Goal: Task Accomplishment & Management: Manage account settings

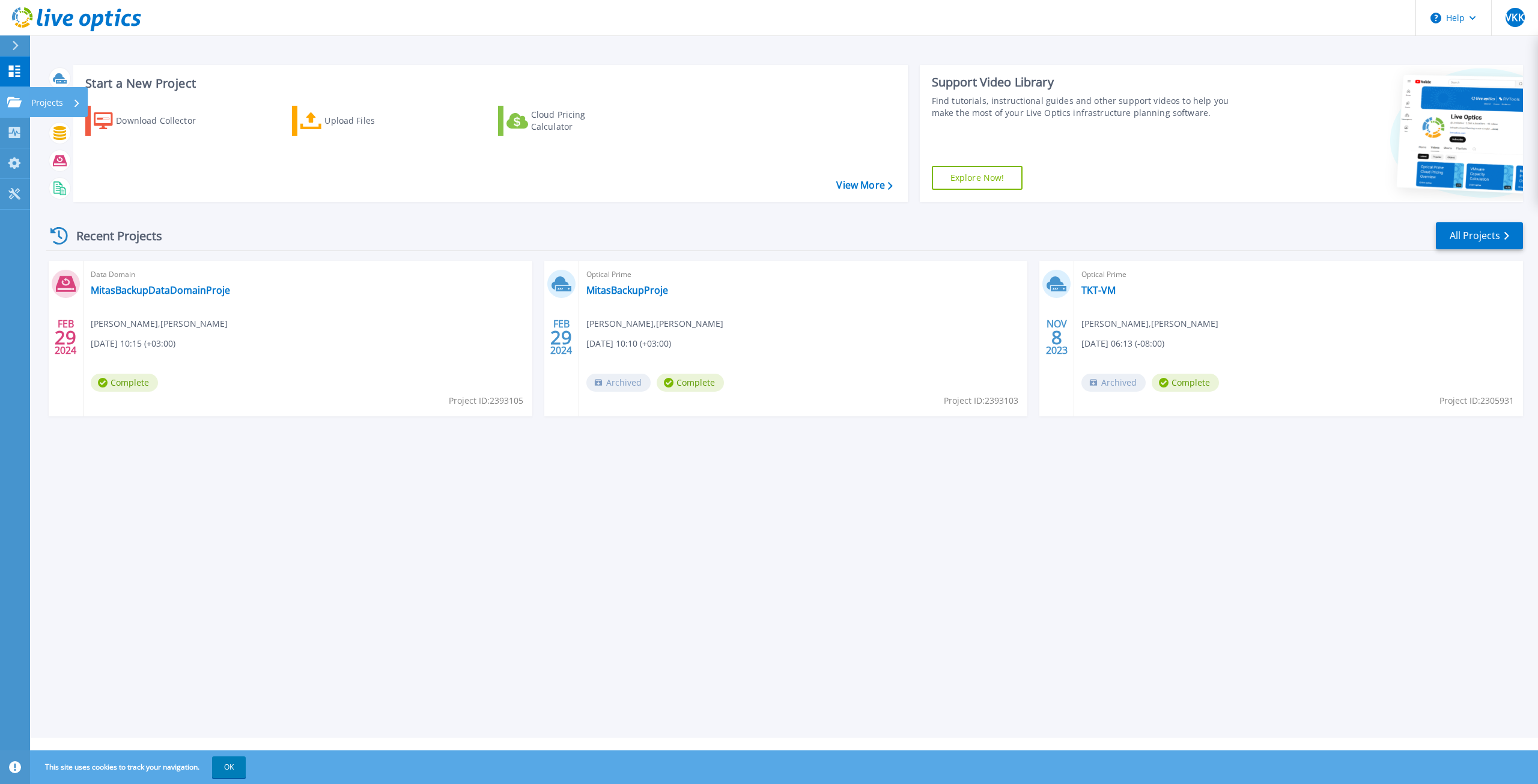
drag, startPoint x: 59, startPoint y: 97, endPoint x: 74, endPoint y: 98, distance: 15.0
click at [59, 96] on p "Projects" at bounding box center [46, 102] width 32 height 31
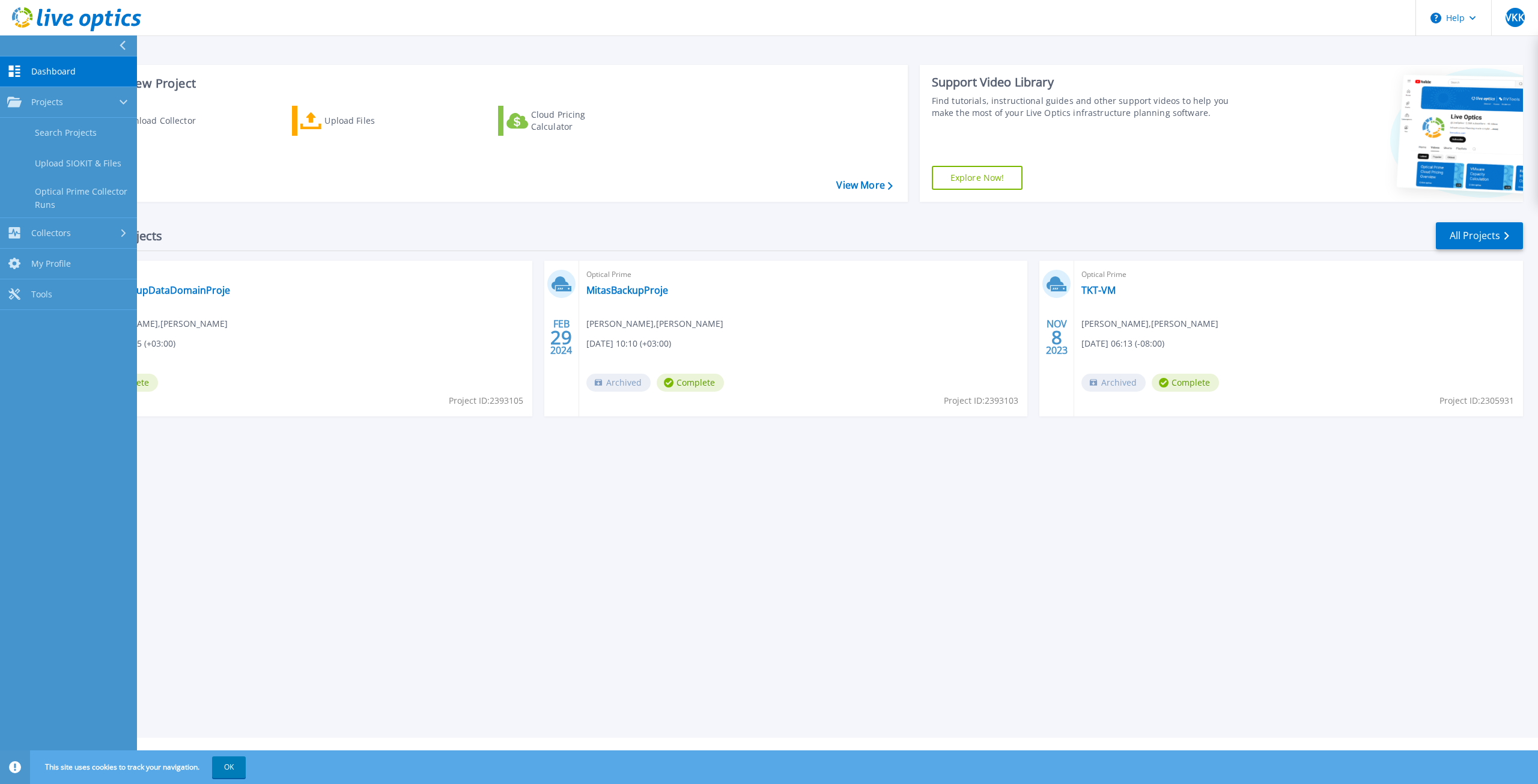
click at [38, 63] on link "Dashboard Dashboard" at bounding box center [68, 72] width 137 height 31
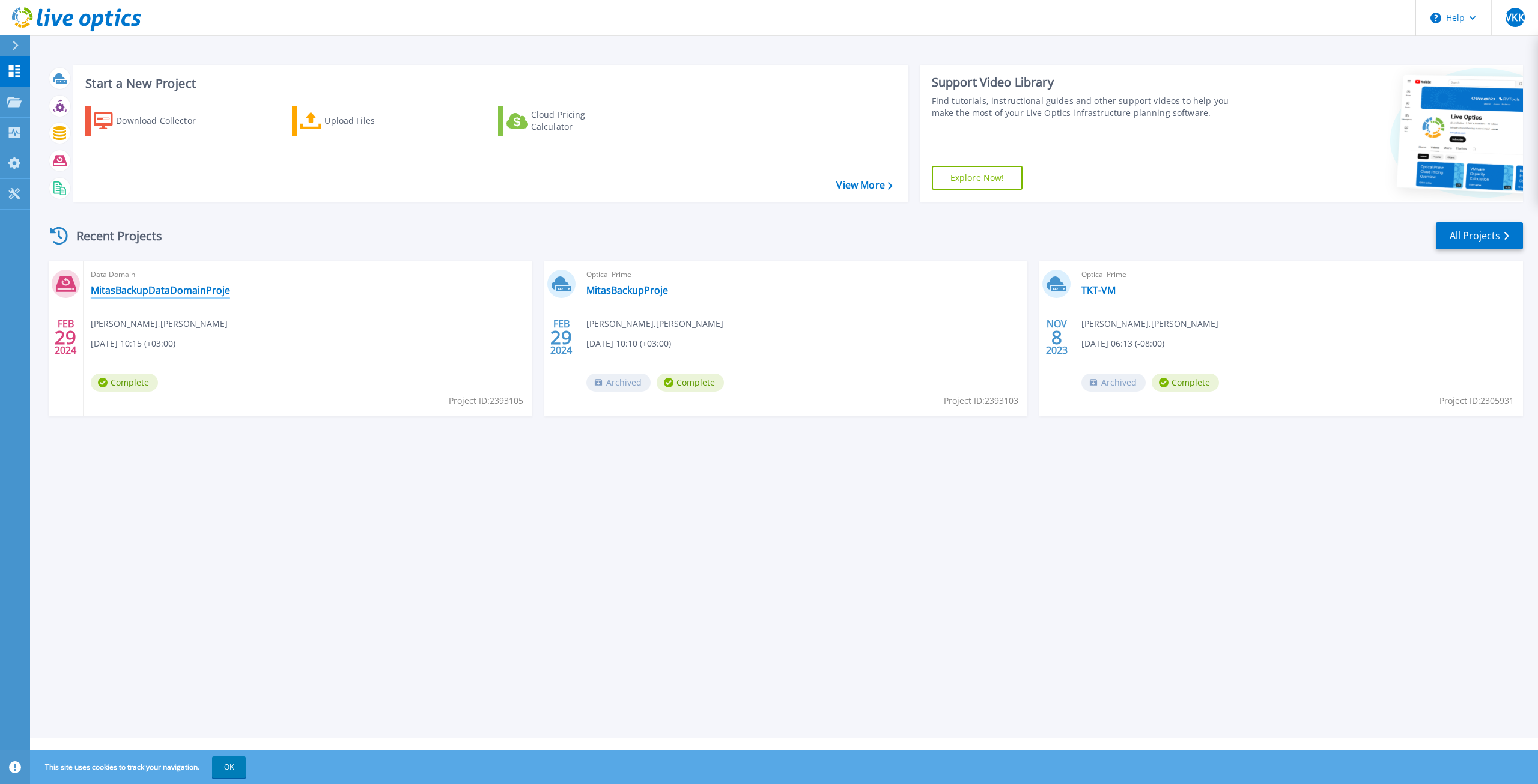
click at [135, 293] on link "MitasBackupDataDomainProje" at bounding box center [160, 290] width 140 height 12
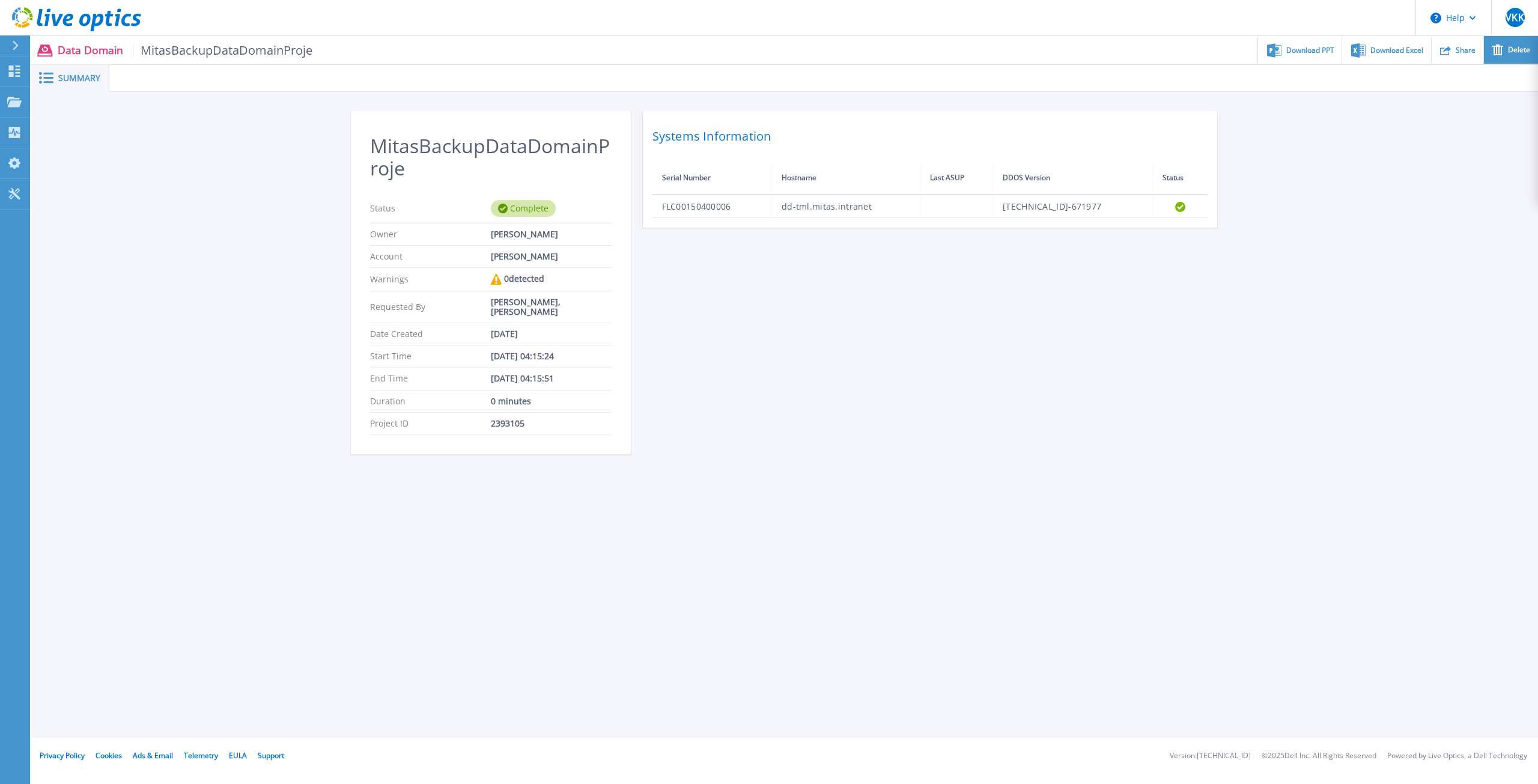
click at [1508, 51] on div "Delete" at bounding box center [1511, 49] width 54 height 28
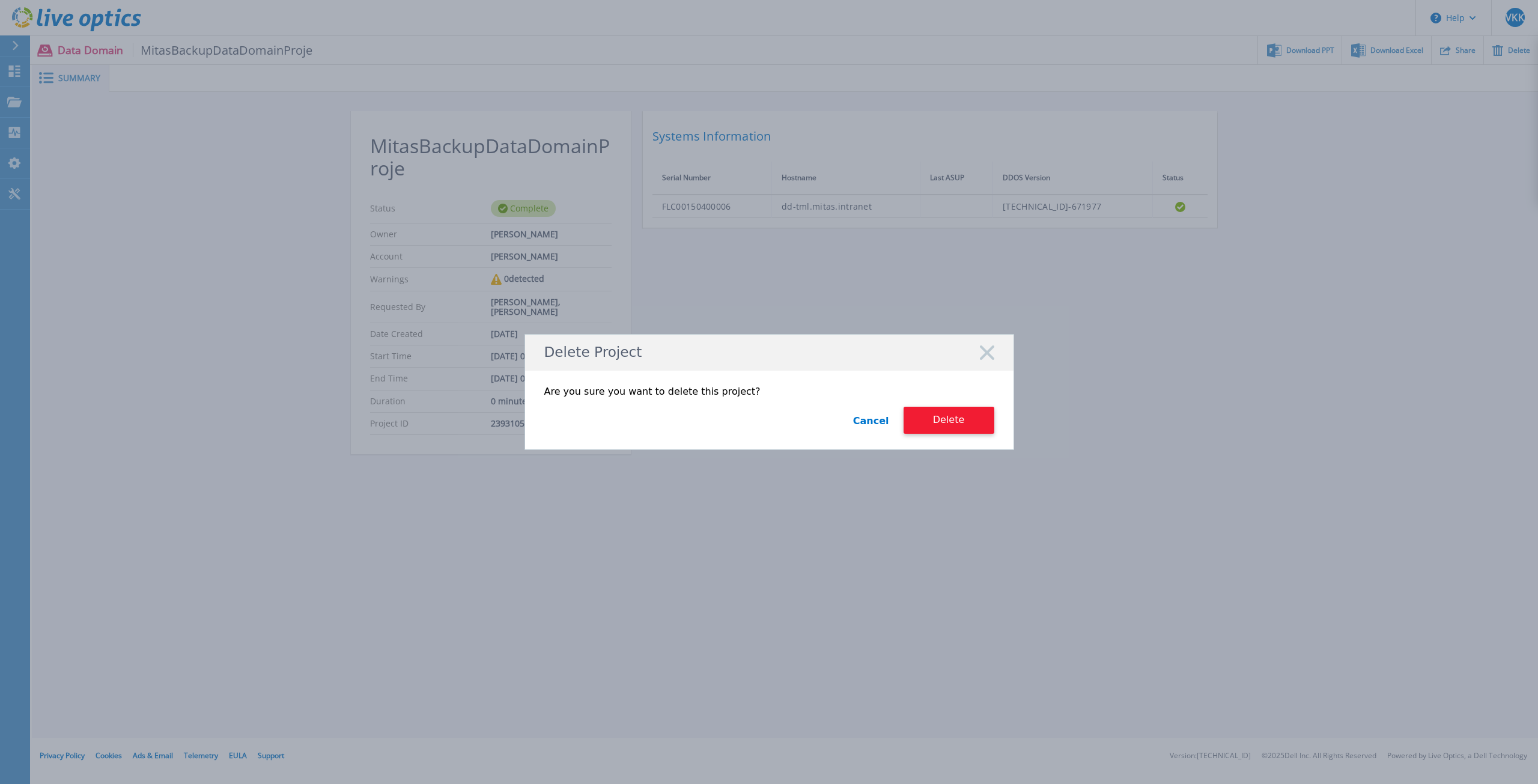
click at [963, 422] on button "Delete" at bounding box center [949, 420] width 91 height 27
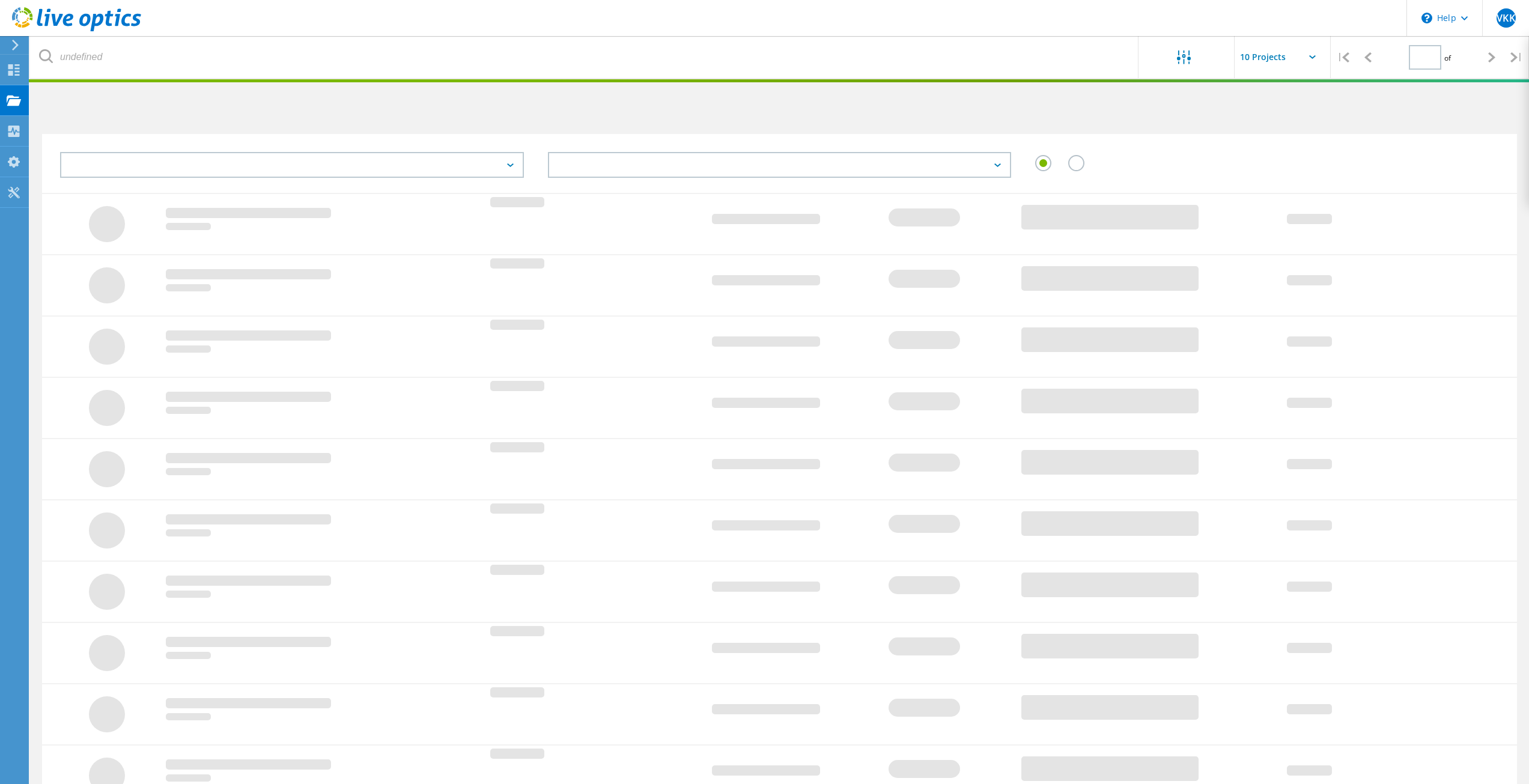
type input "1"
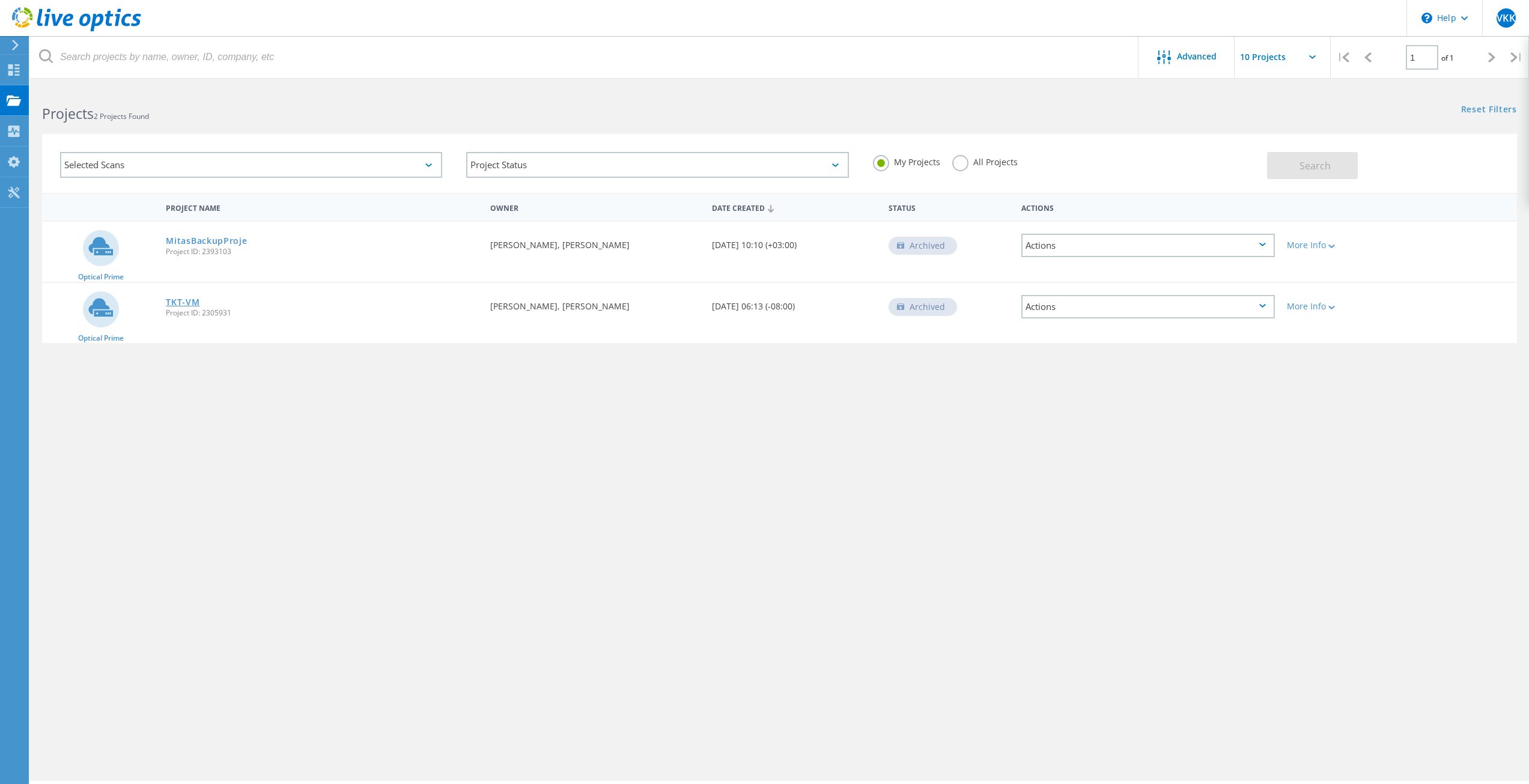
click at [186, 300] on link "TKT-VM" at bounding box center [182, 301] width 34 height 9
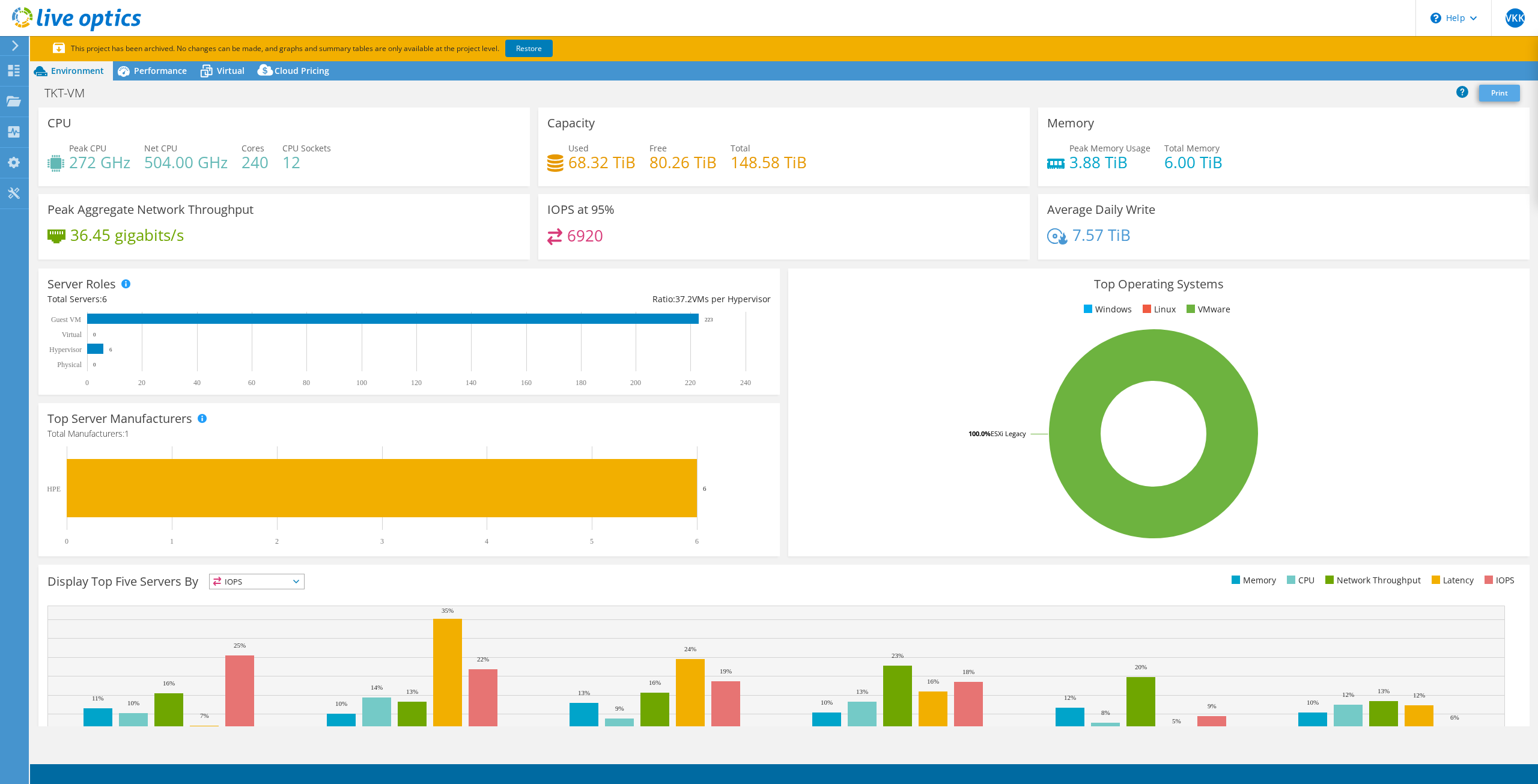
select select "EUFrankfurt"
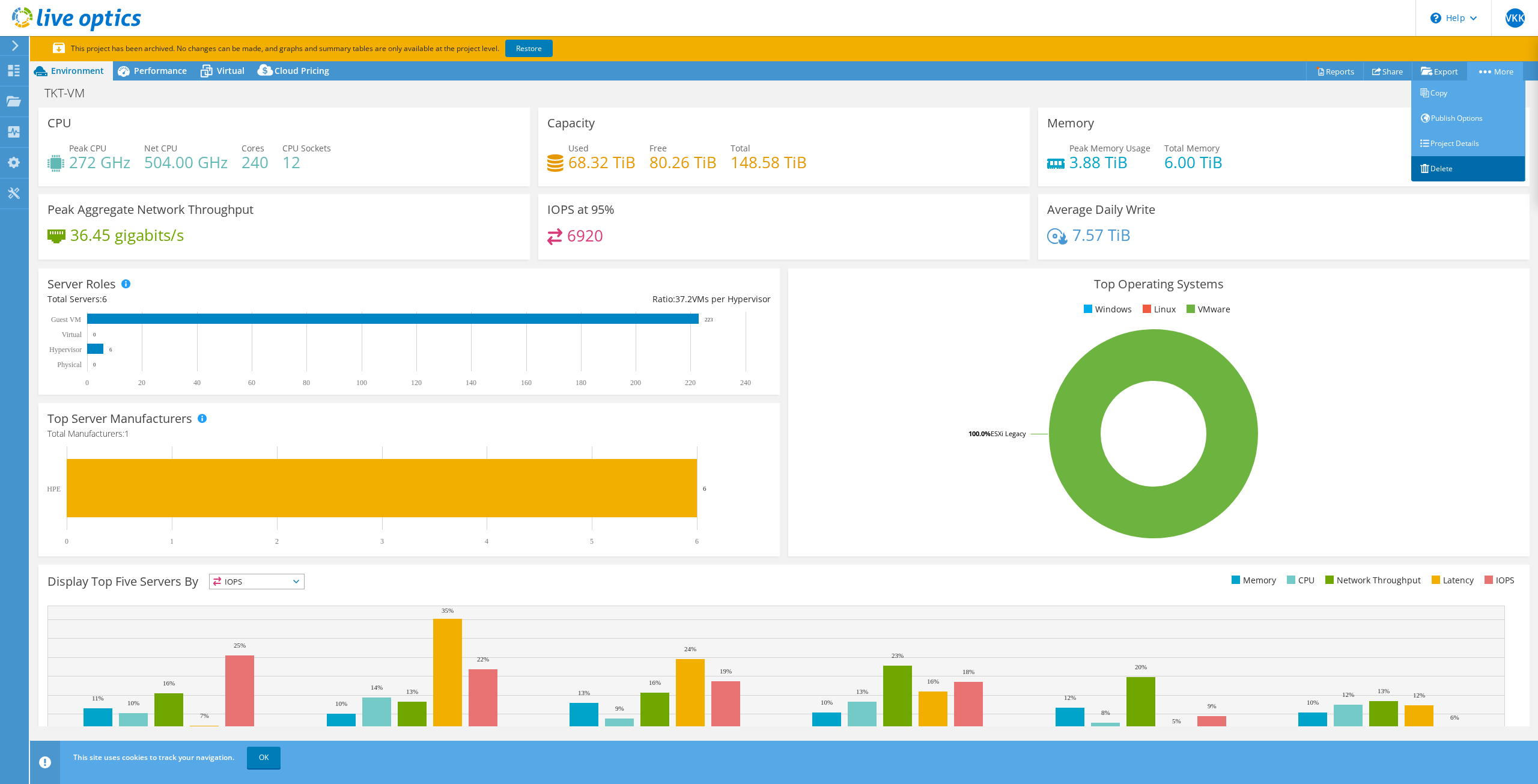
click at [1438, 165] on link "Delete" at bounding box center [1469, 169] width 114 height 25
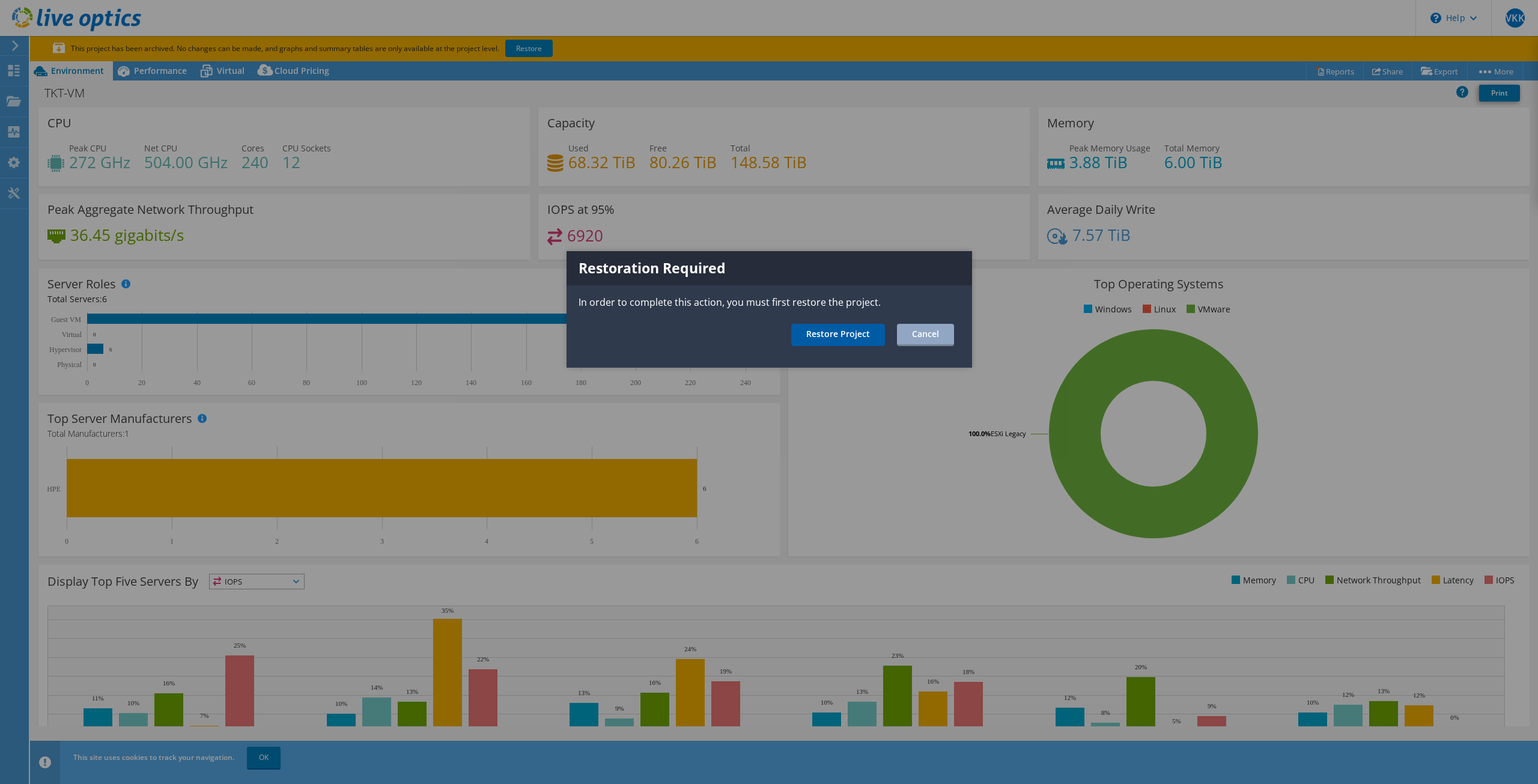
click at [830, 337] on link "Restore Project" at bounding box center [837, 334] width 93 height 22
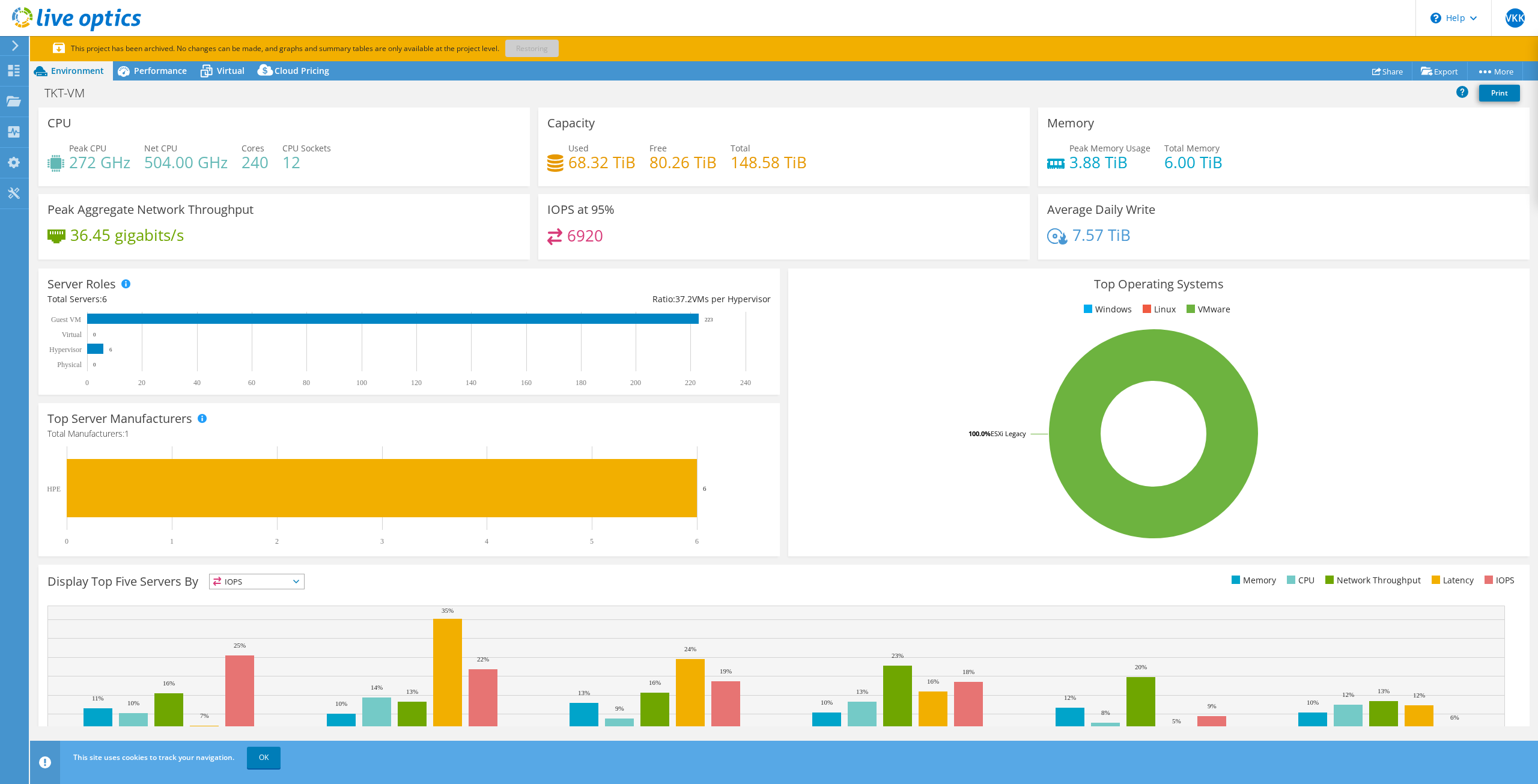
click at [52, 21] on icon at bounding box center [76, 19] width 129 height 25
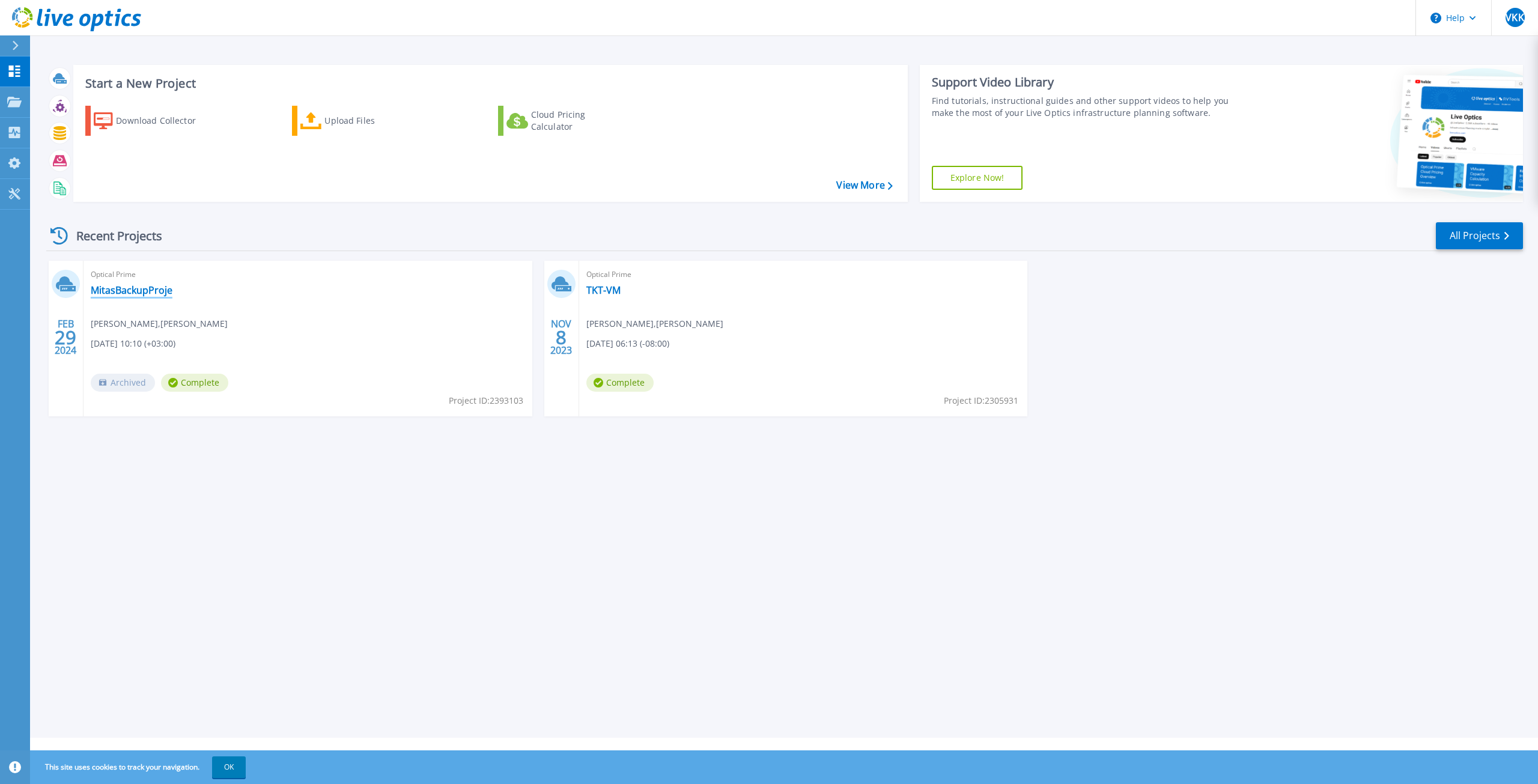
click at [134, 291] on link "MitasBackupProje" at bounding box center [131, 290] width 82 height 12
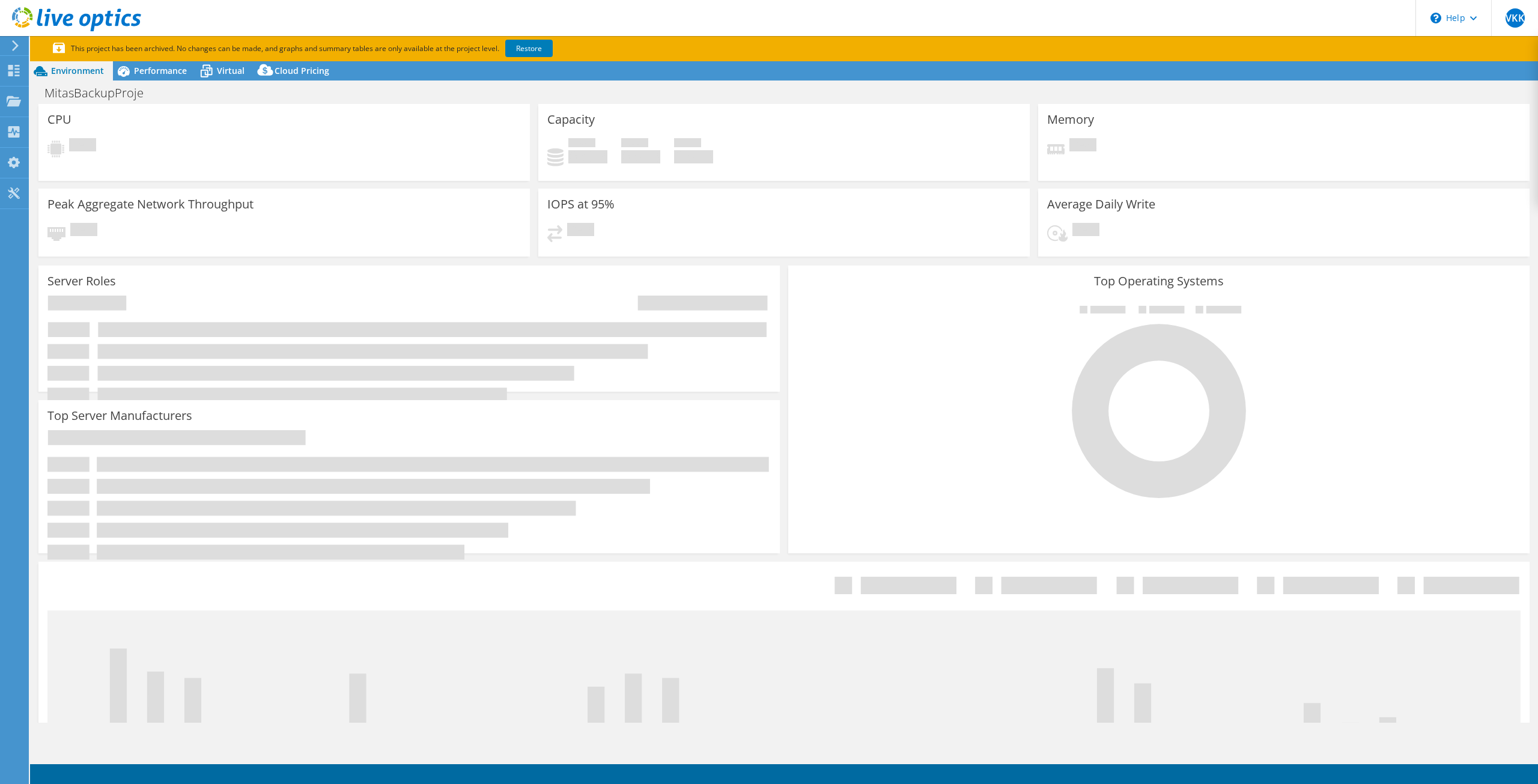
select select "EULondon"
select select "USD"
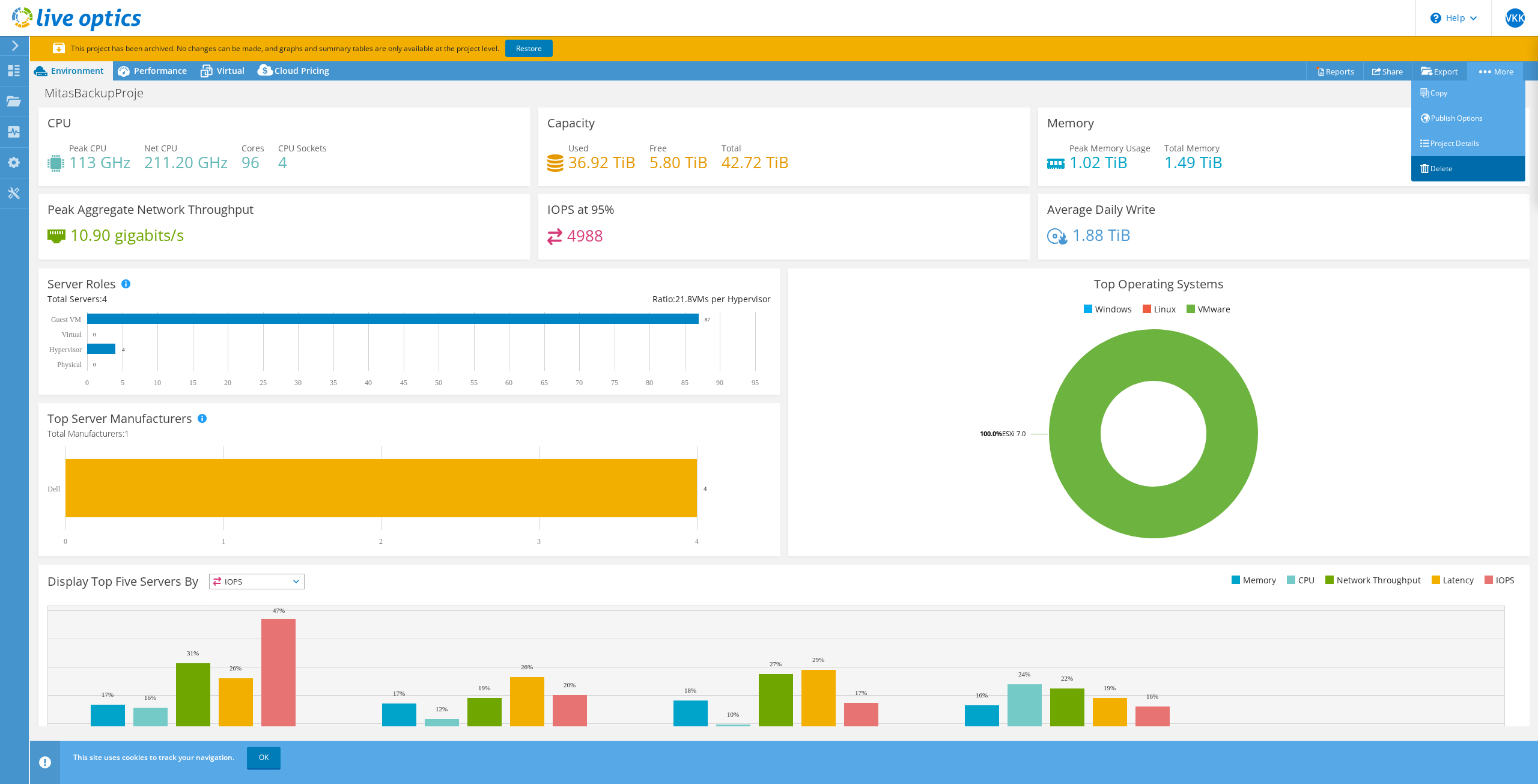
click at [1425, 164] on icon at bounding box center [1424, 168] width 9 height 9
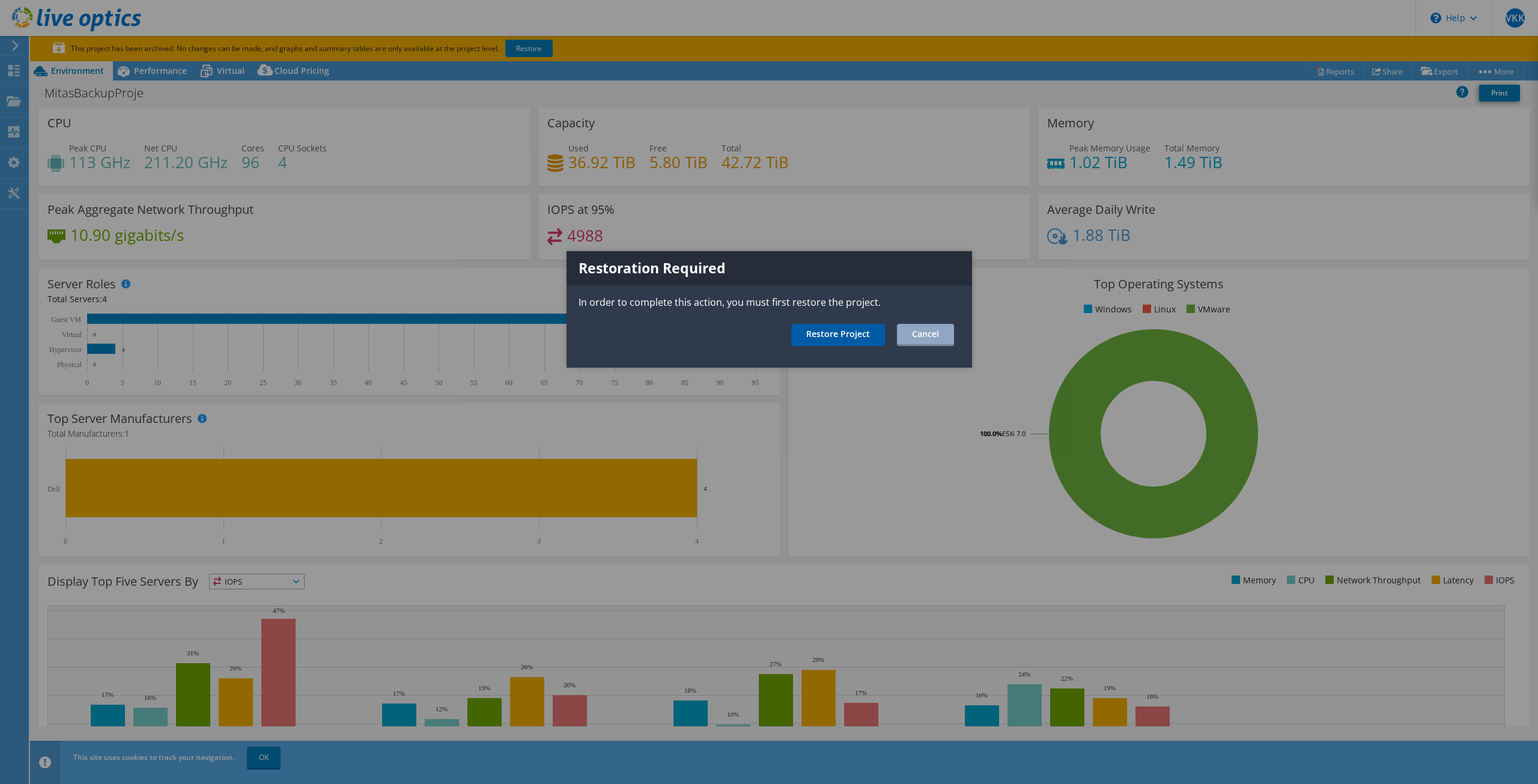
click at [847, 335] on link "Restore Project" at bounding box center [837, 334] width 93 height 22
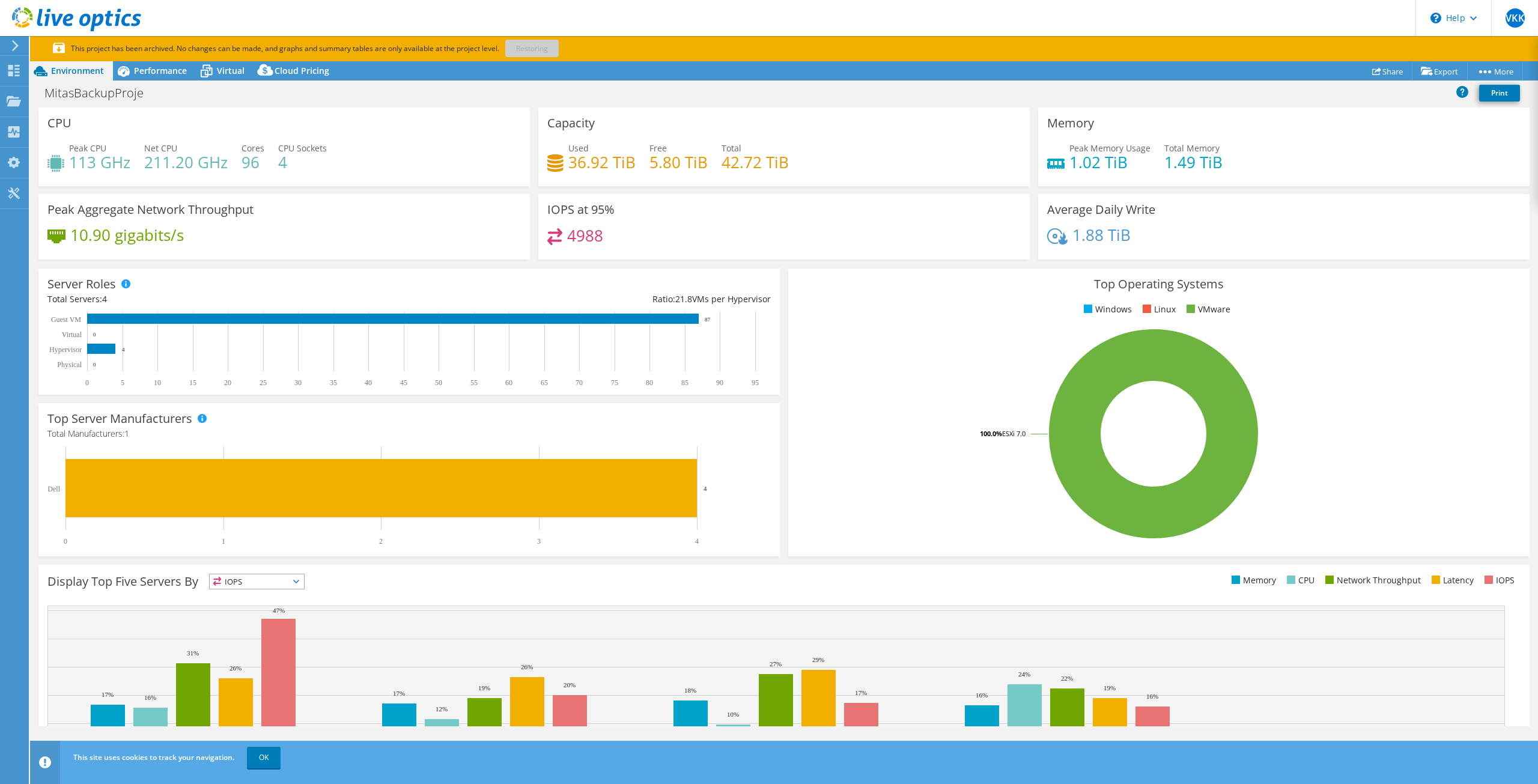
click at [78, 13] on icon at bounding box center [76, 19] width 129 height 25
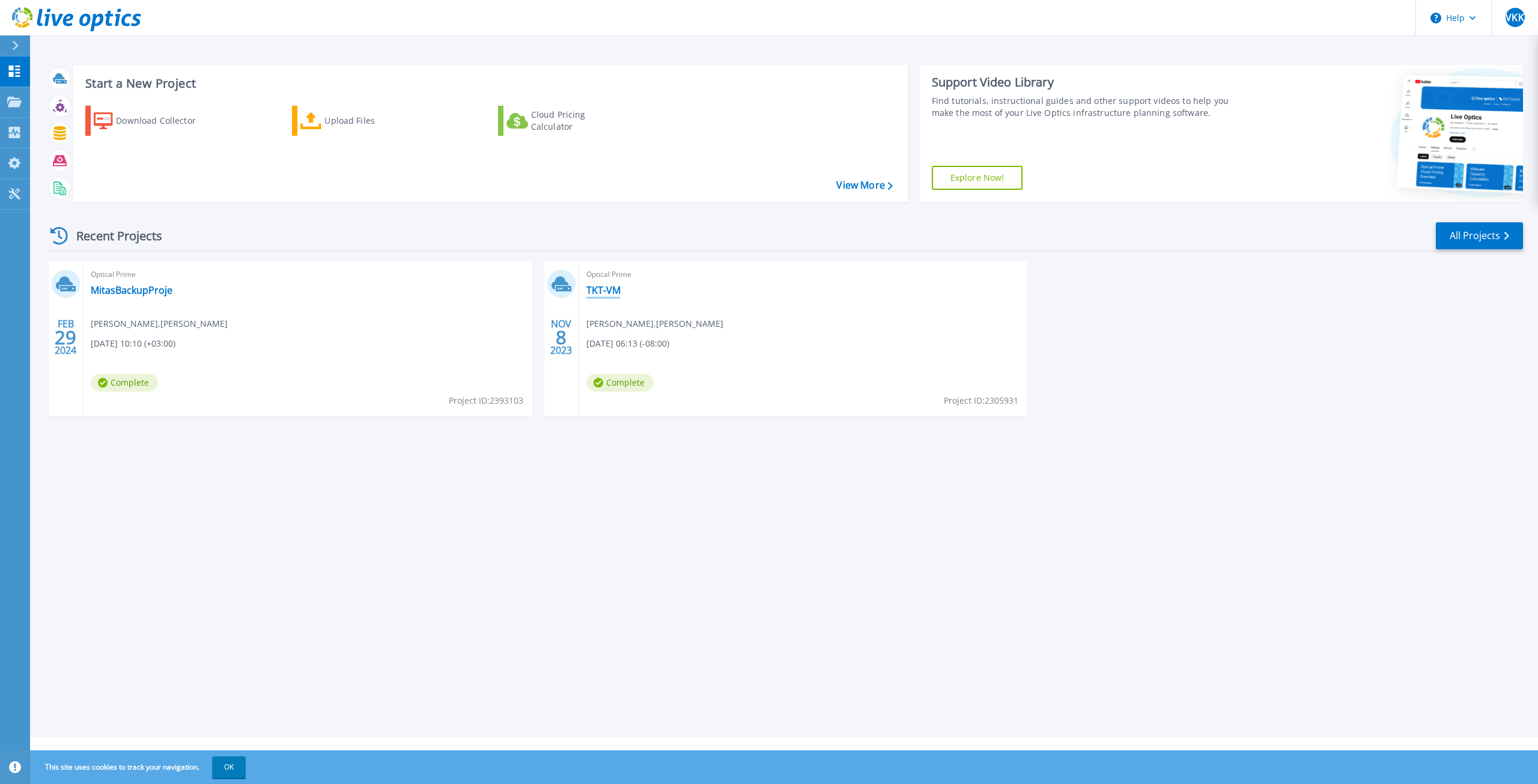
click at [601, 291] on link "TKT-VM" at bounding box center [604, 290] width 35 height 12
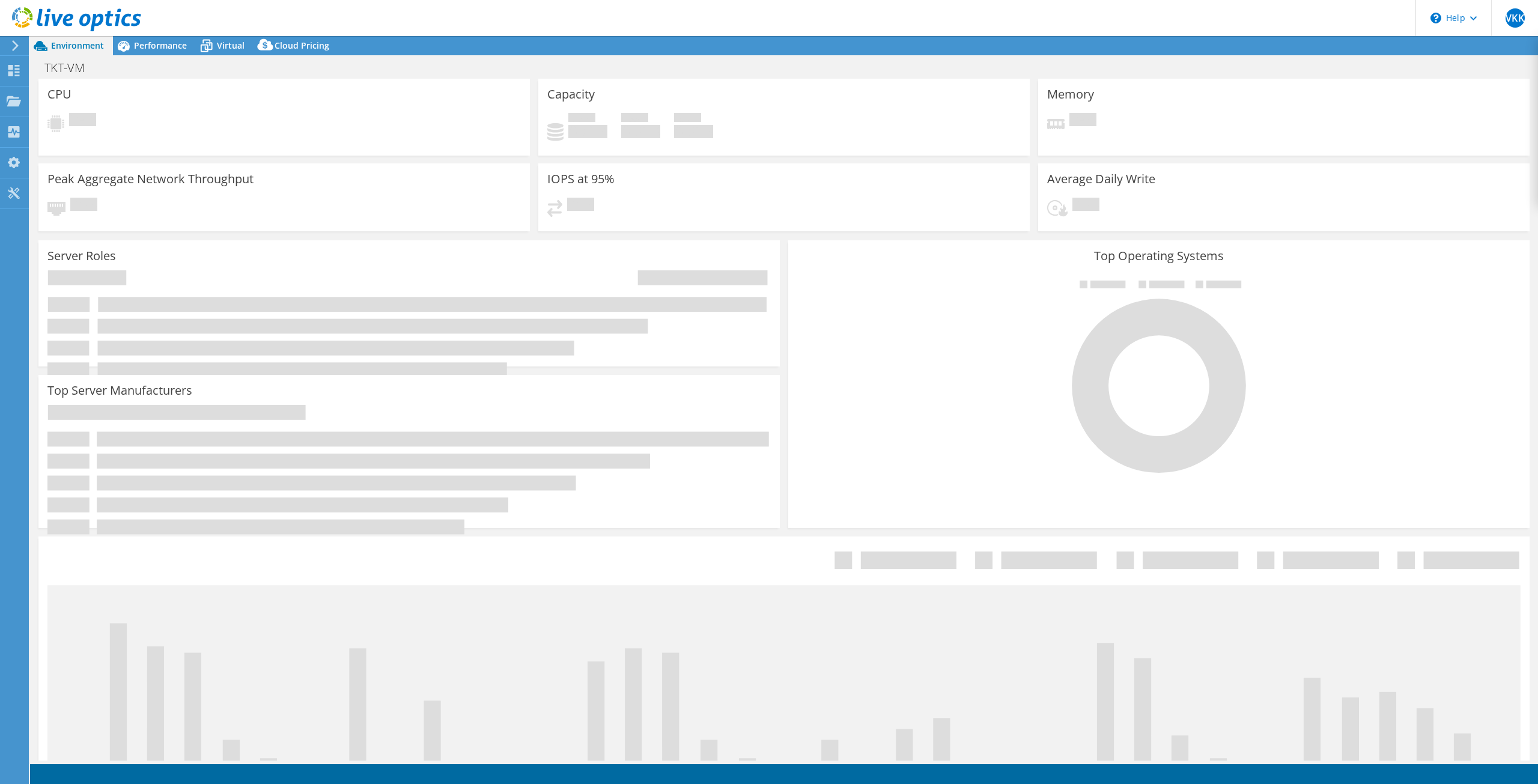
select select "EUFrankfurt"
select select "USD"
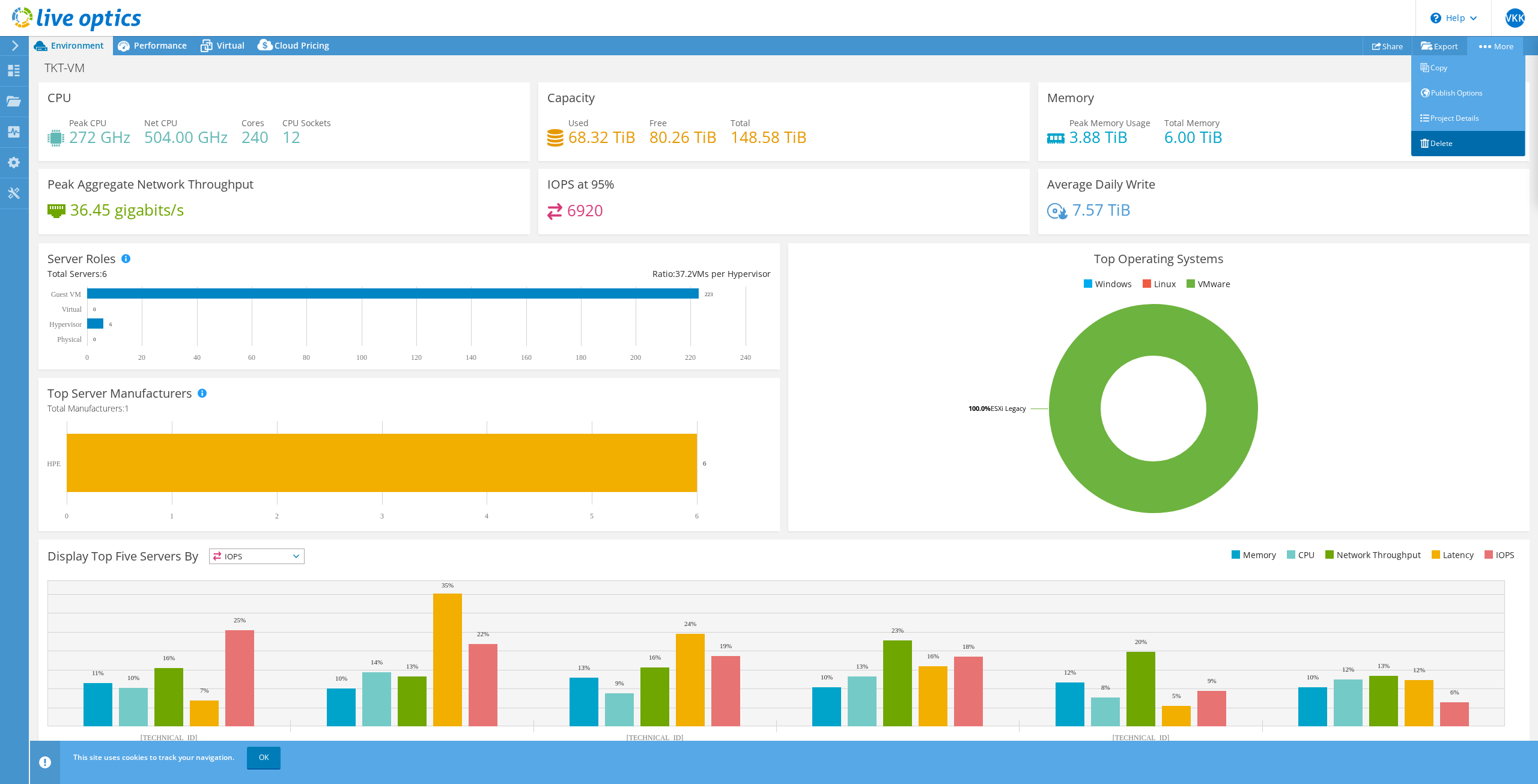
click at [1434, 137] on link "Delete" at bounding box center [1469, 144] width 114 height 25
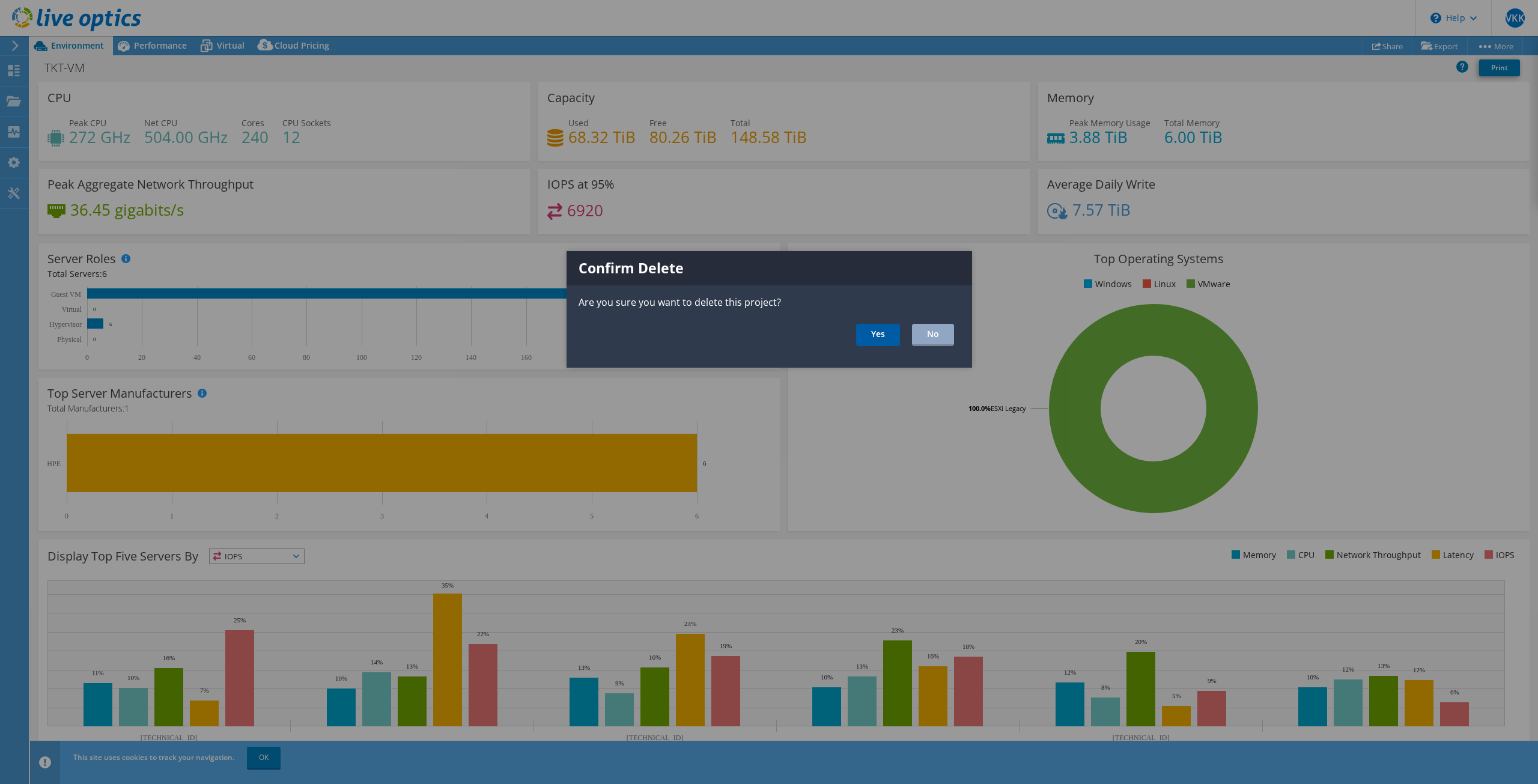
click at [871, 336] on link "Yes" at bounding box center [879, 334] width 44 height 22
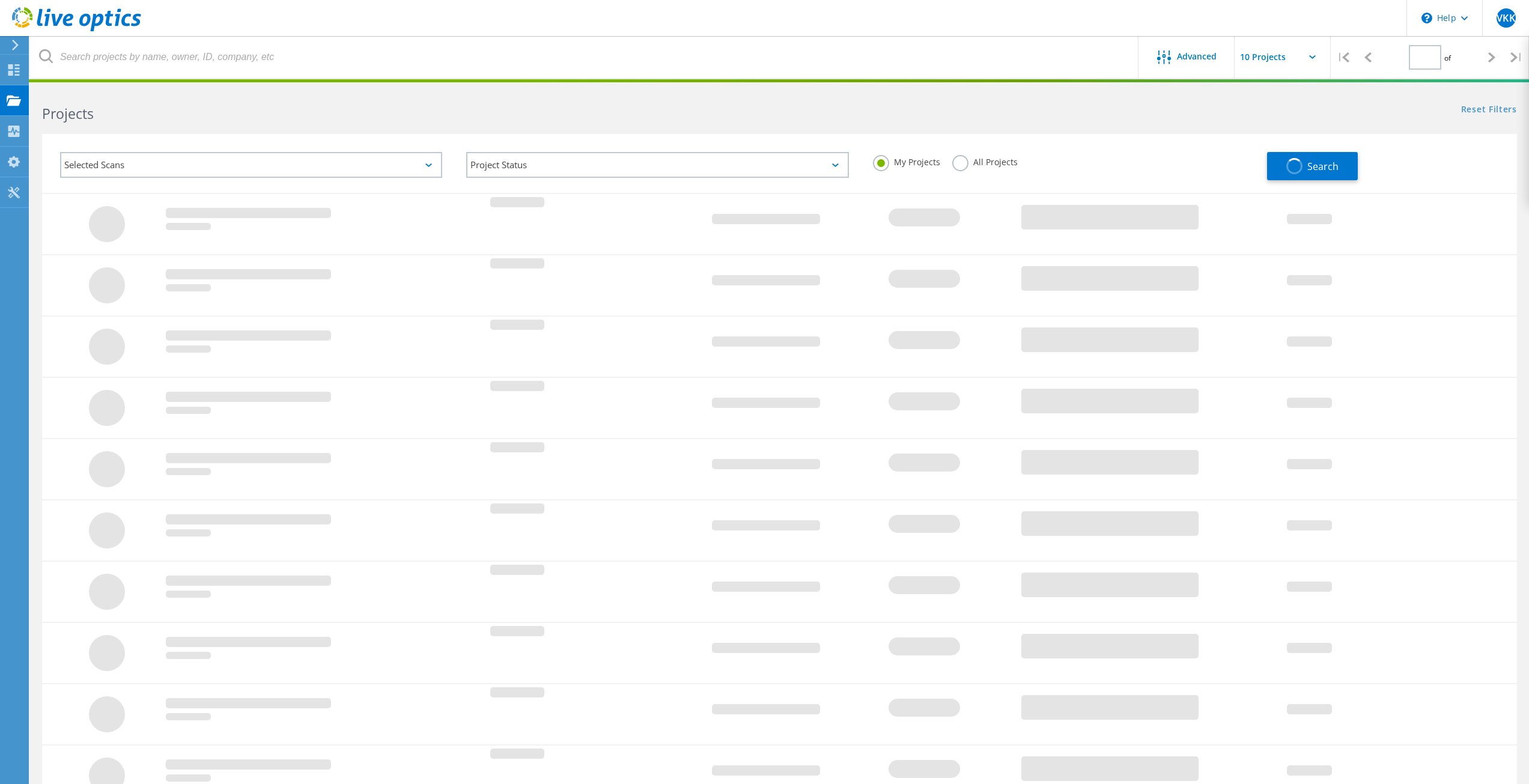
type input "1"
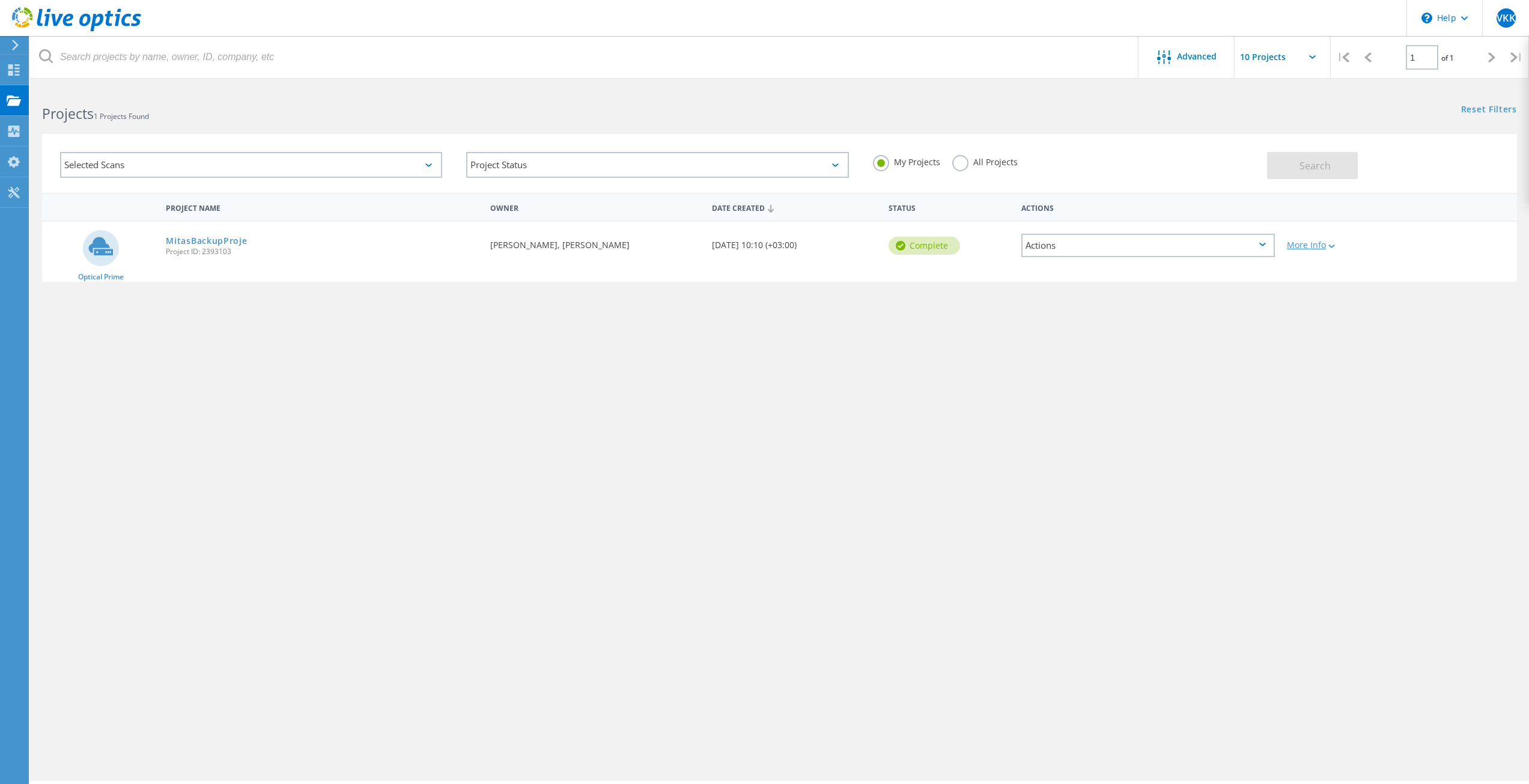
click at [1331, 243] on div at bounding box center [1330, 245] width 9 height 7
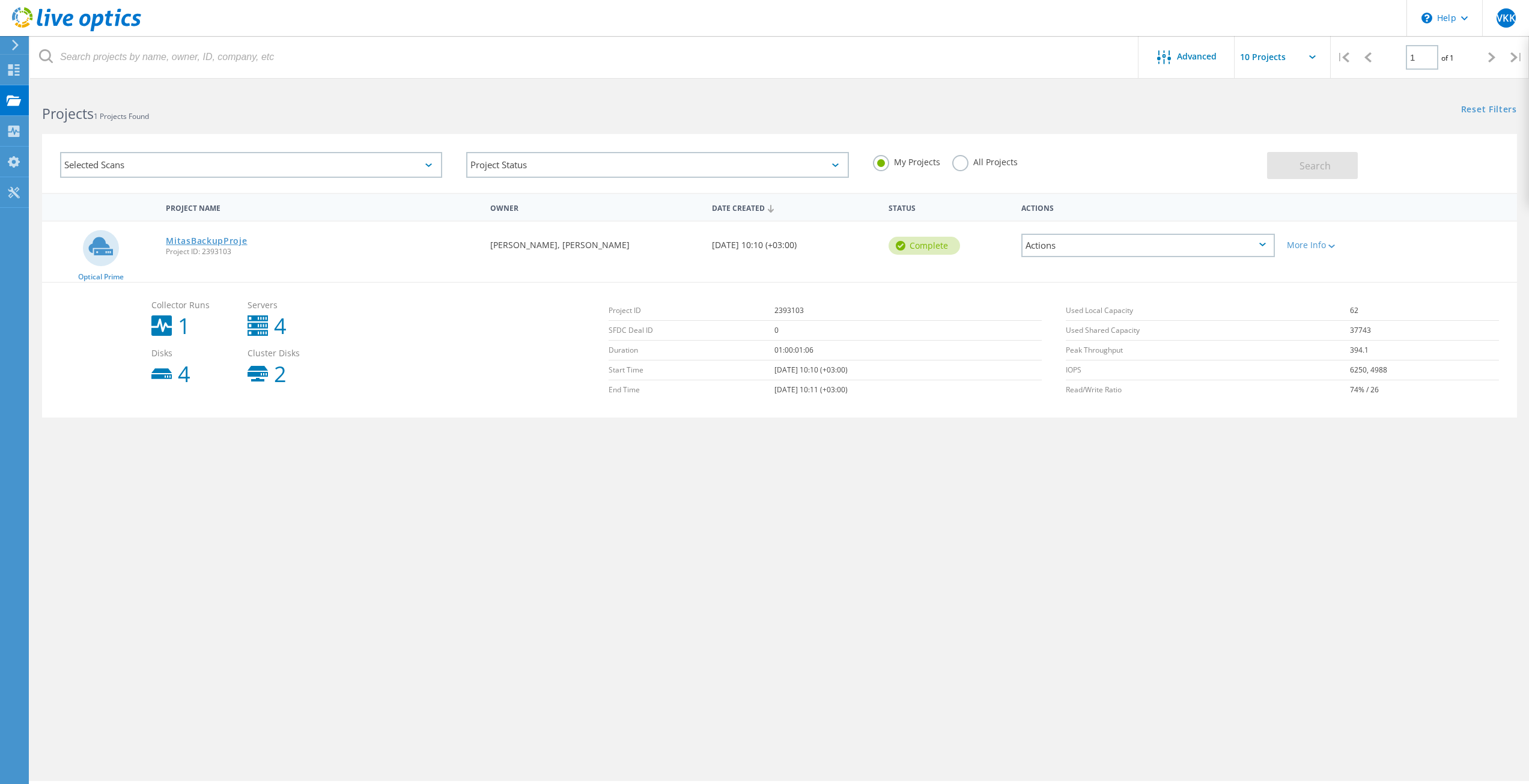
click at [218, 242] on link "MitasBackupProje" at bounding box center [206, 241] width 81 height 9
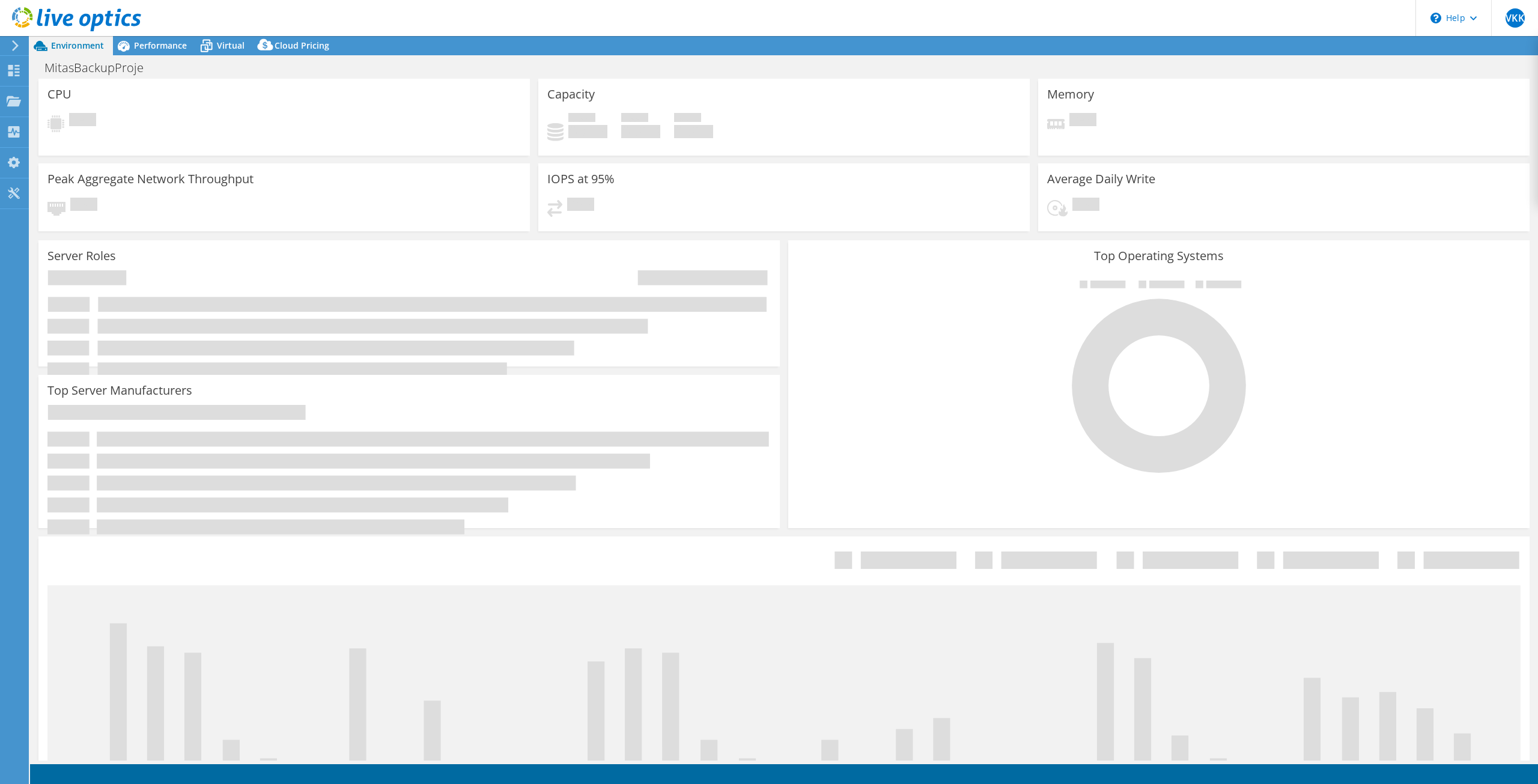
select select "EULondon"
select select "USD"
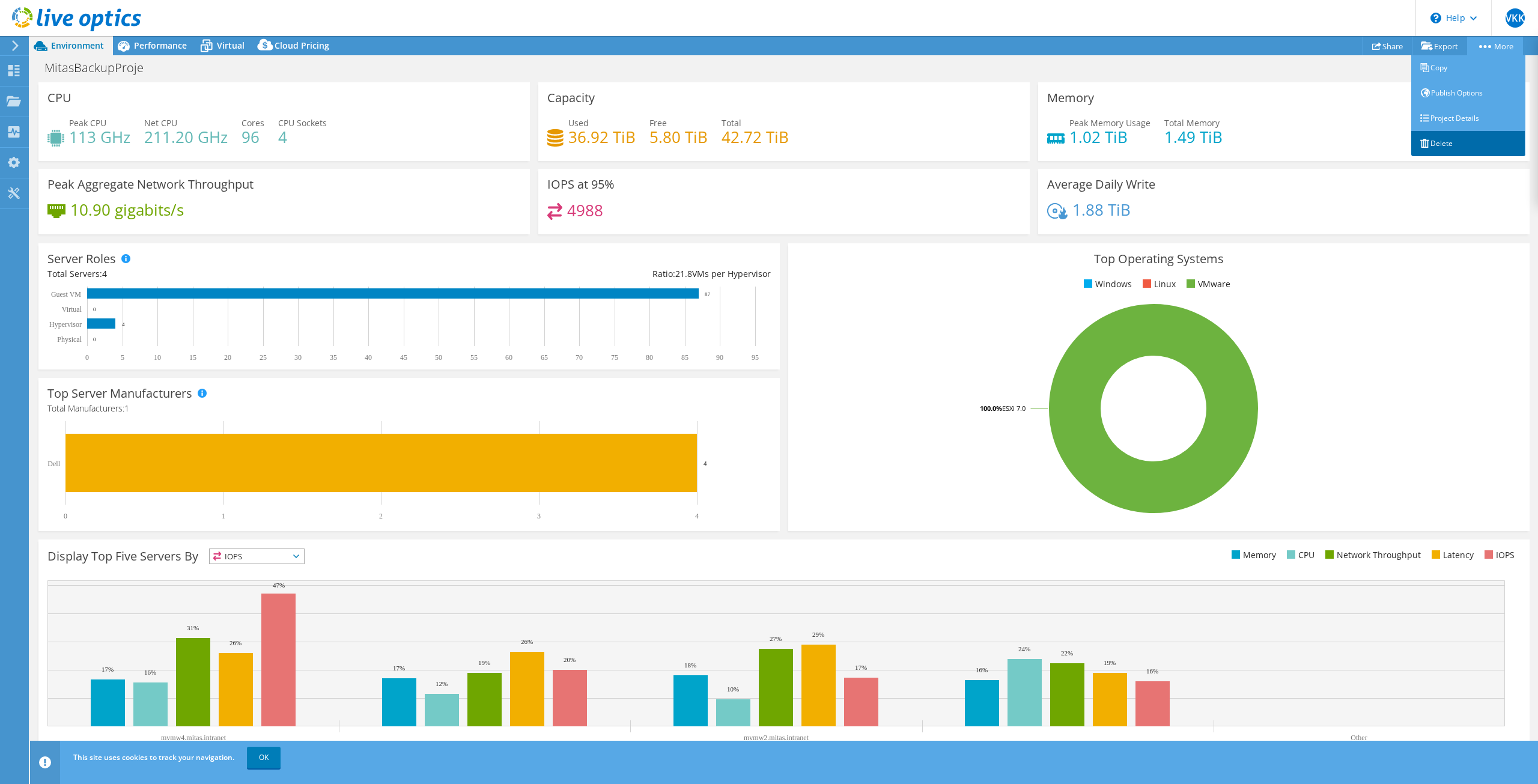
click at [1443, 136] on link "Delete" at bounding box center [1469, 144] width 114 height 25
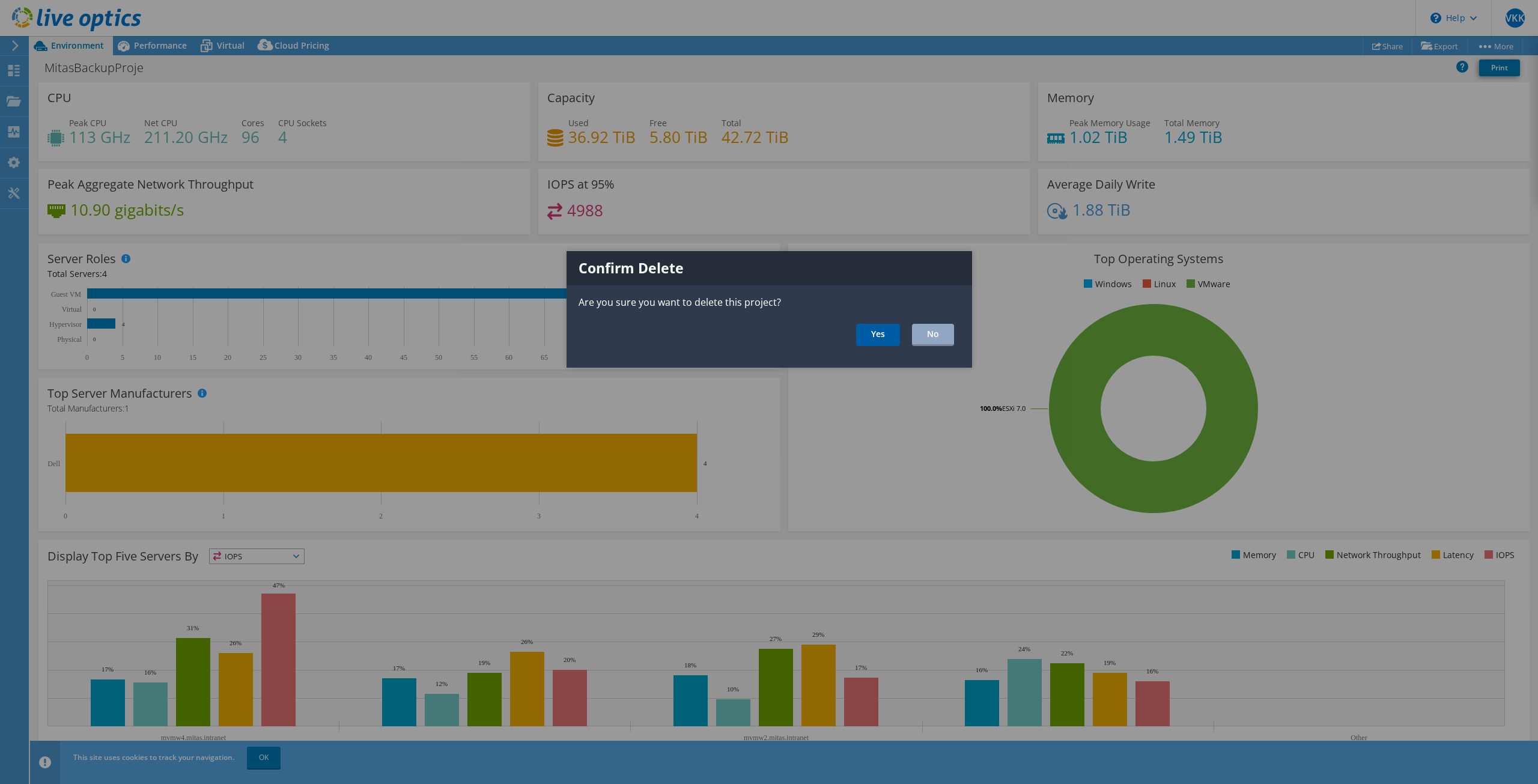
click at [862, 343] on link "Yes" at bounding box center [879, 334] width 44 height 22
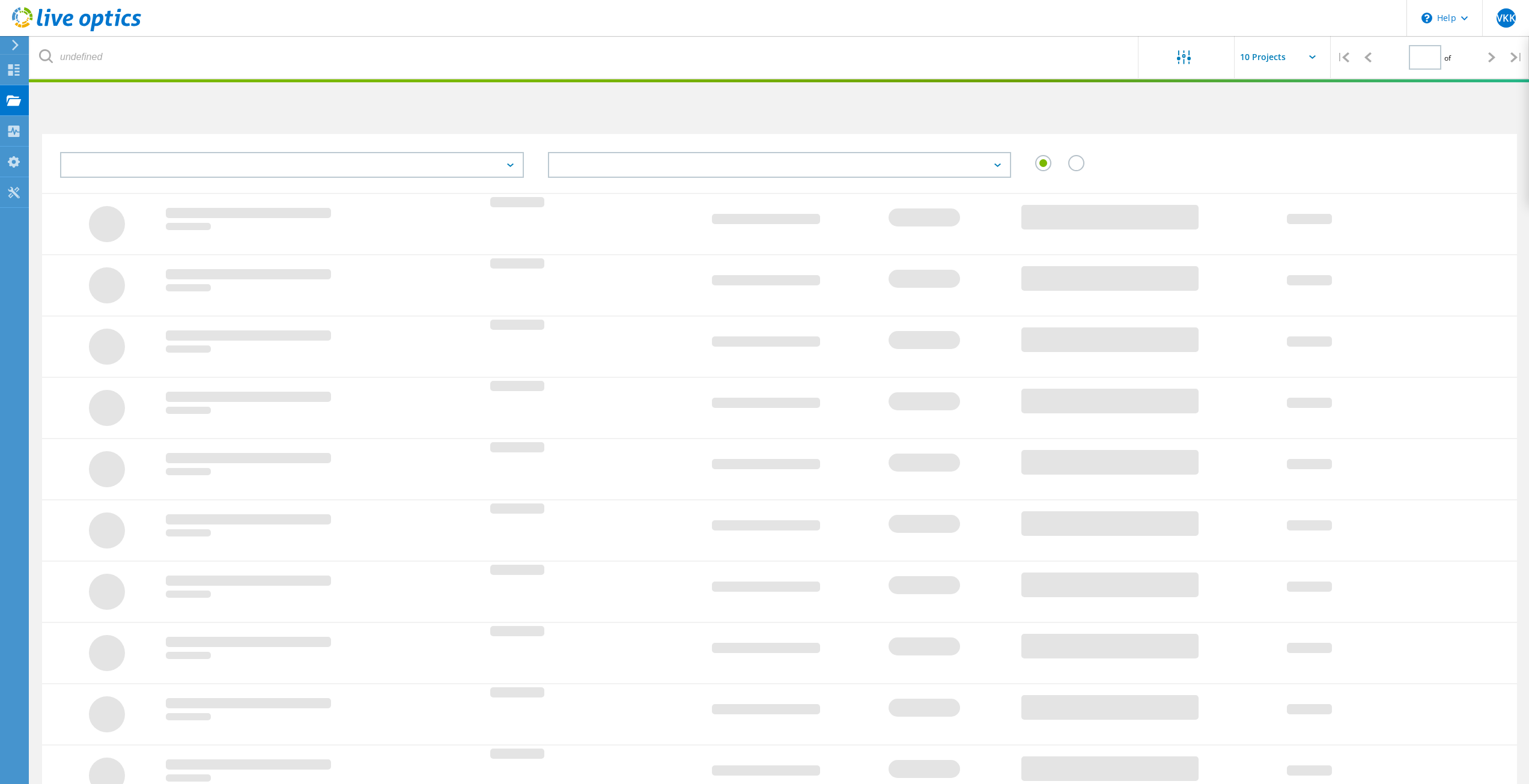
type input "1"
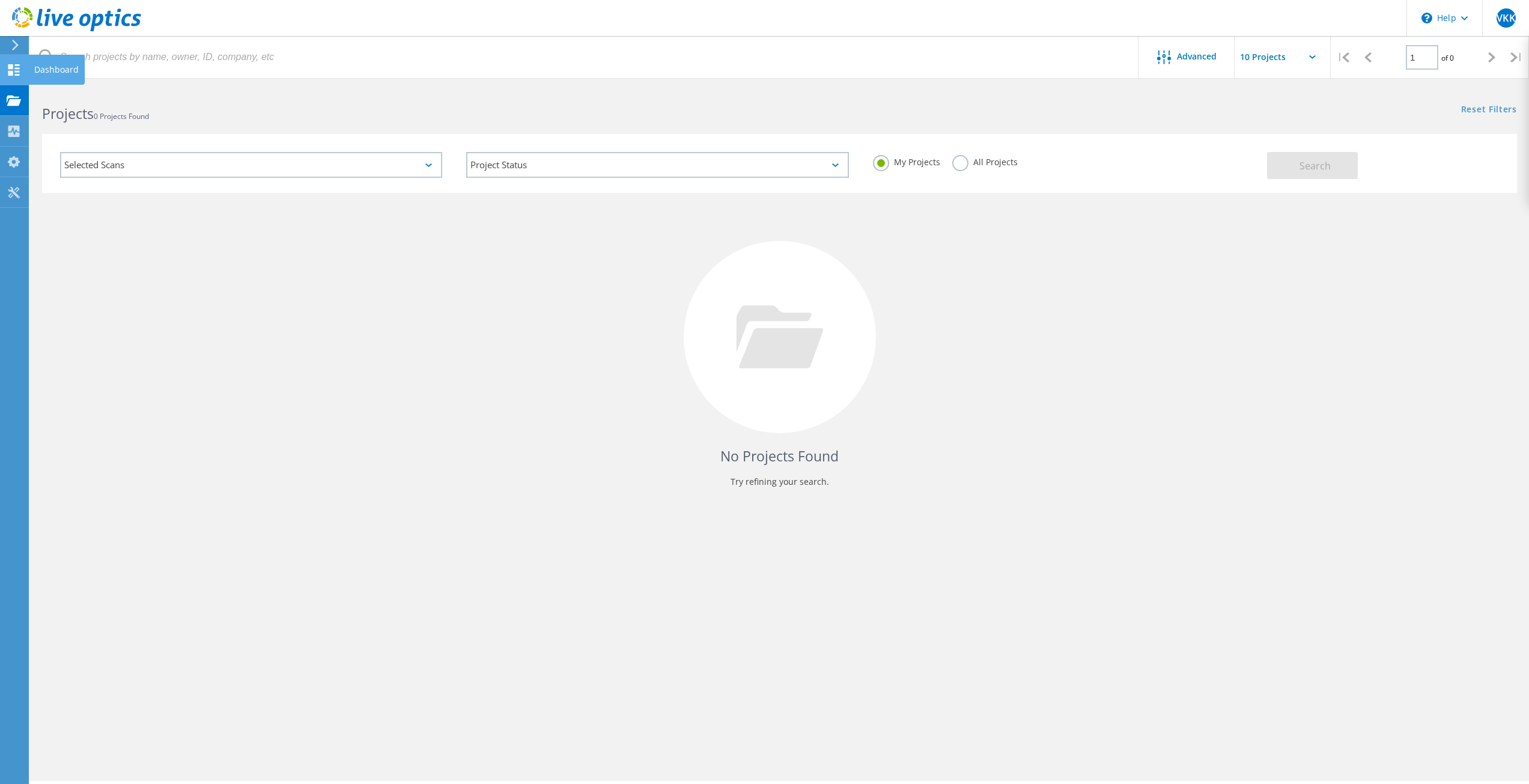
click at [13, 65] on icon at bounding box center [13, 70] width 14 height 12
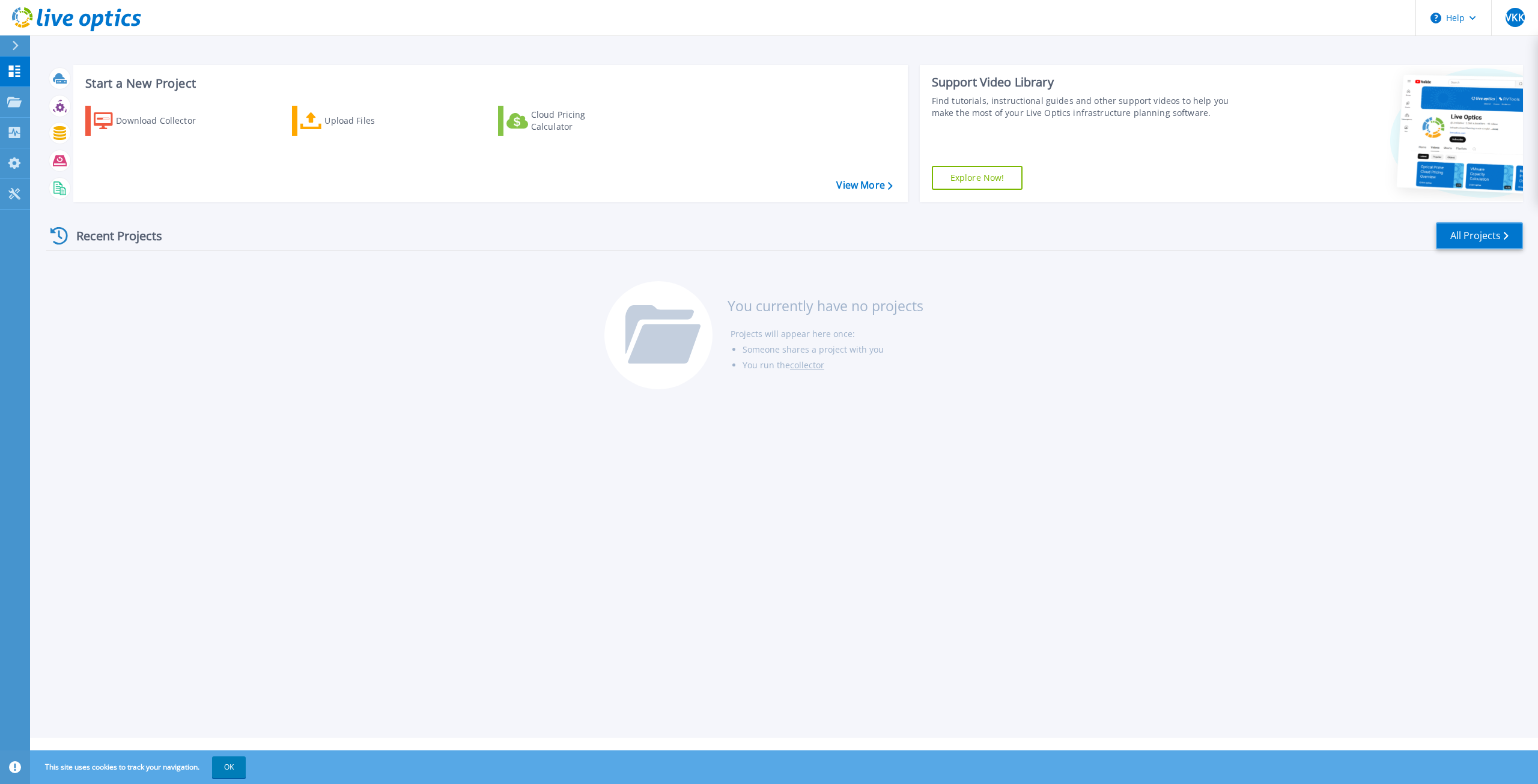
click at [1493, 235] on link "All Projects" at bounding box center [1479, 236] width 87 height 27
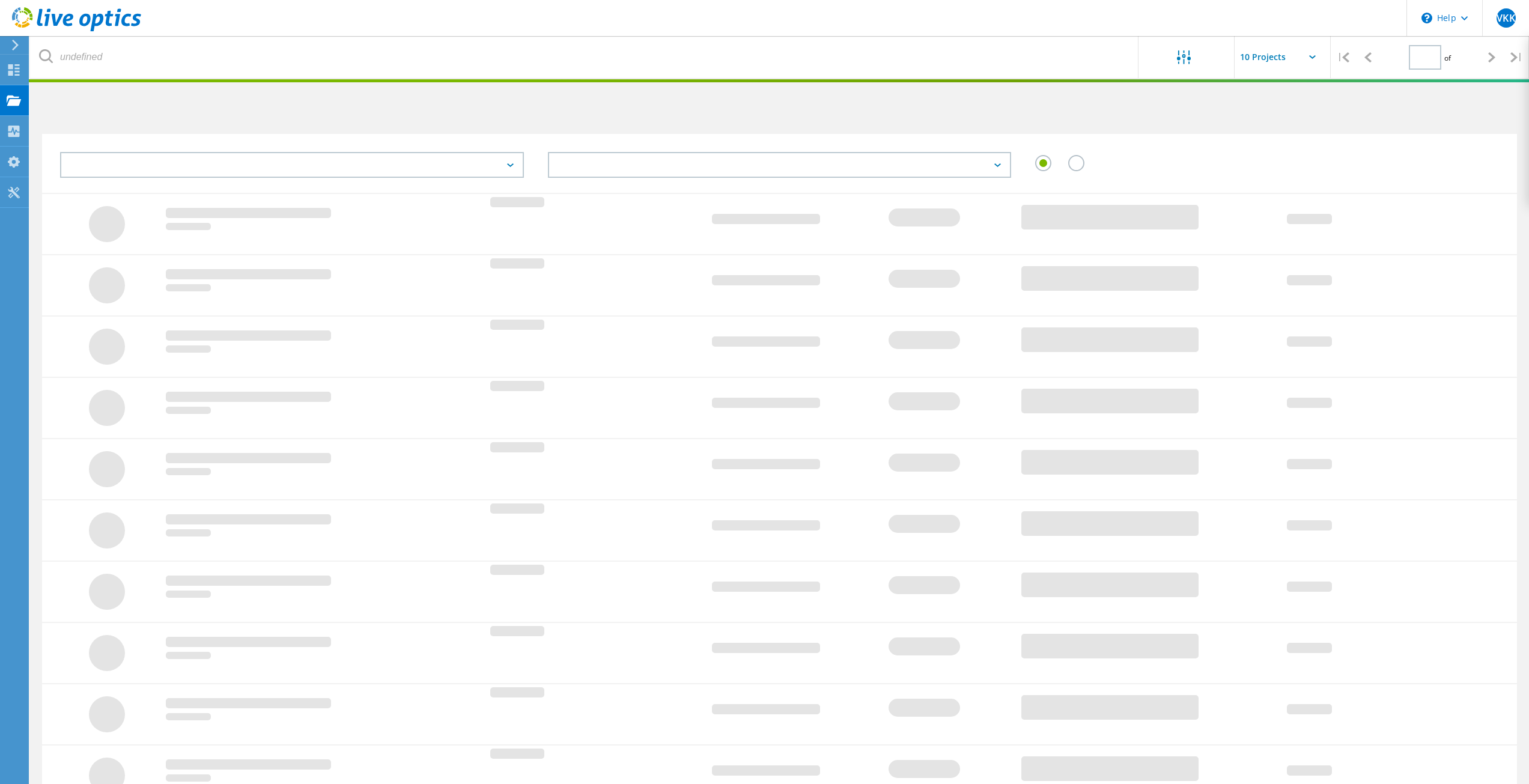
type input "1"
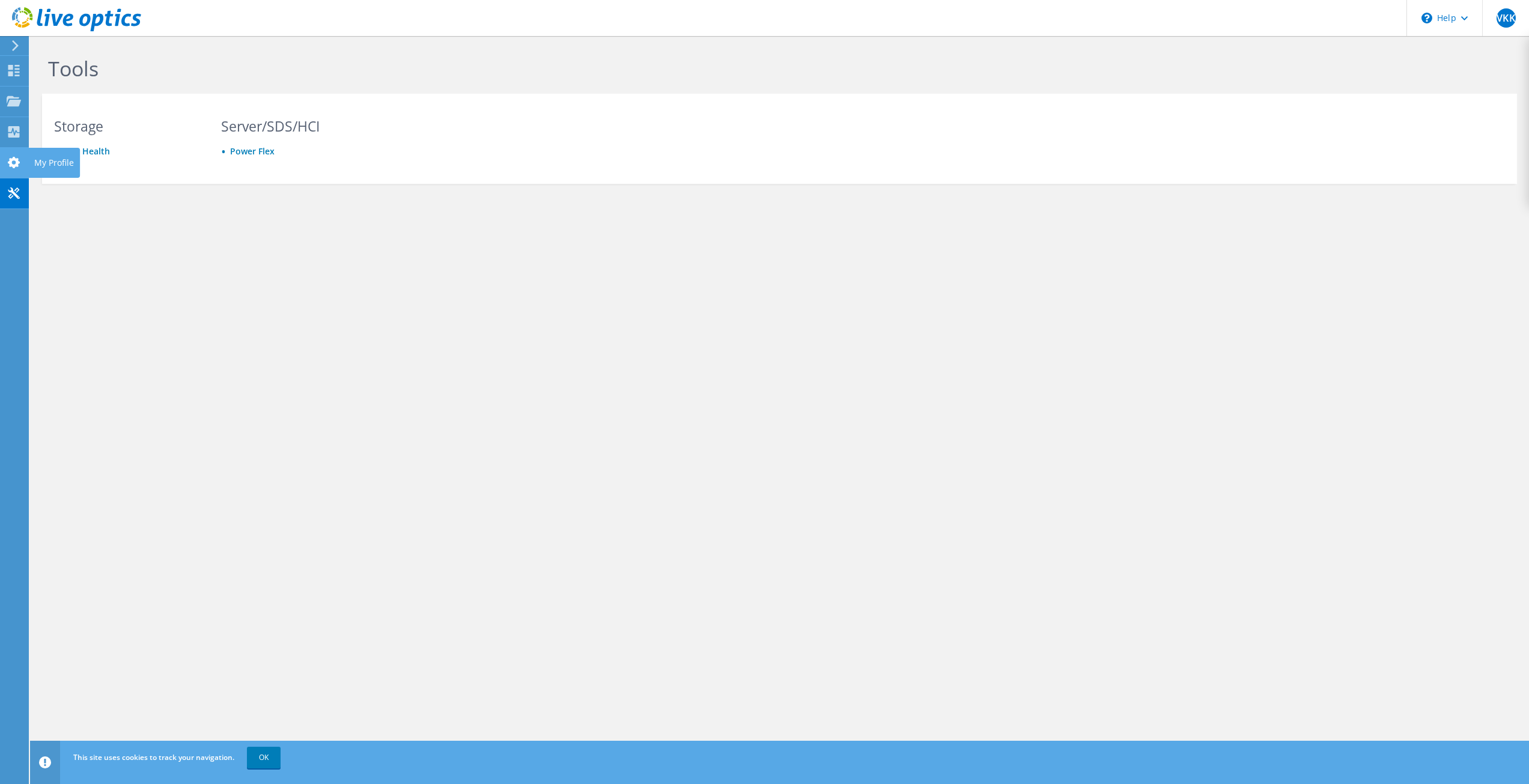
click at [44, 162] on div "My Profile" at bounding box center [54, 162] width 52 height 30
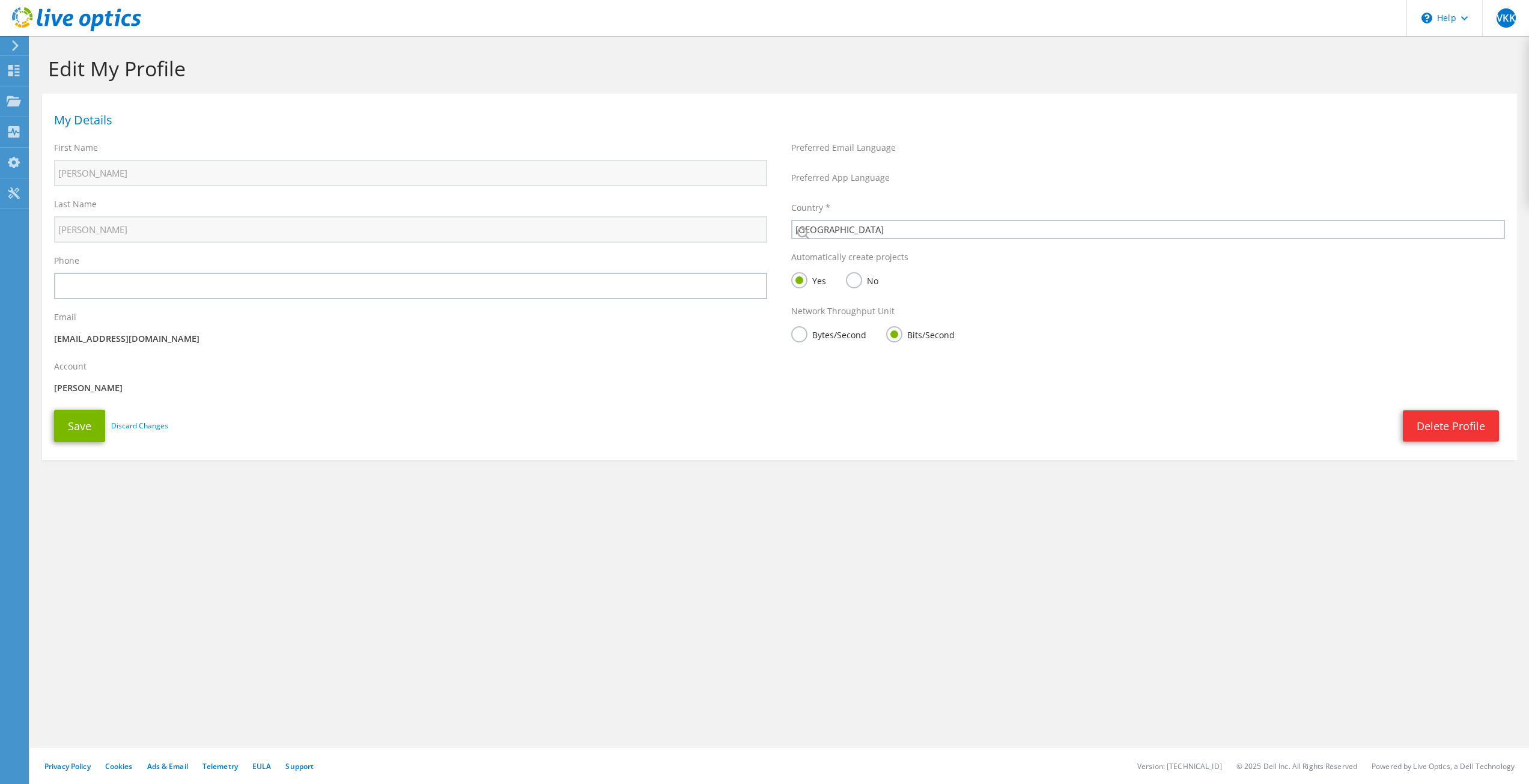
select select "217"
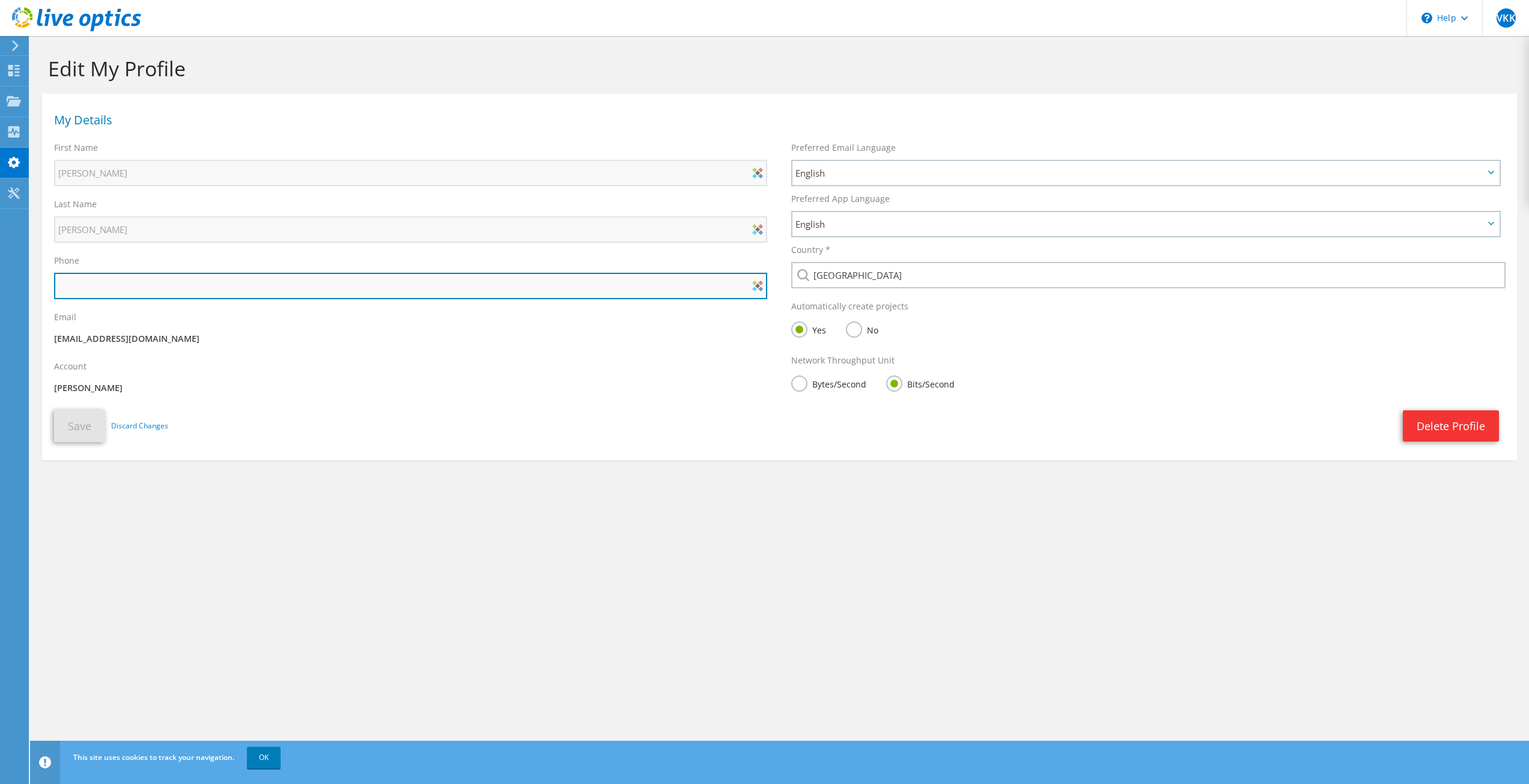
click at [145, 282] on input "text" at bounding box center [410, 285] width 713 height 26
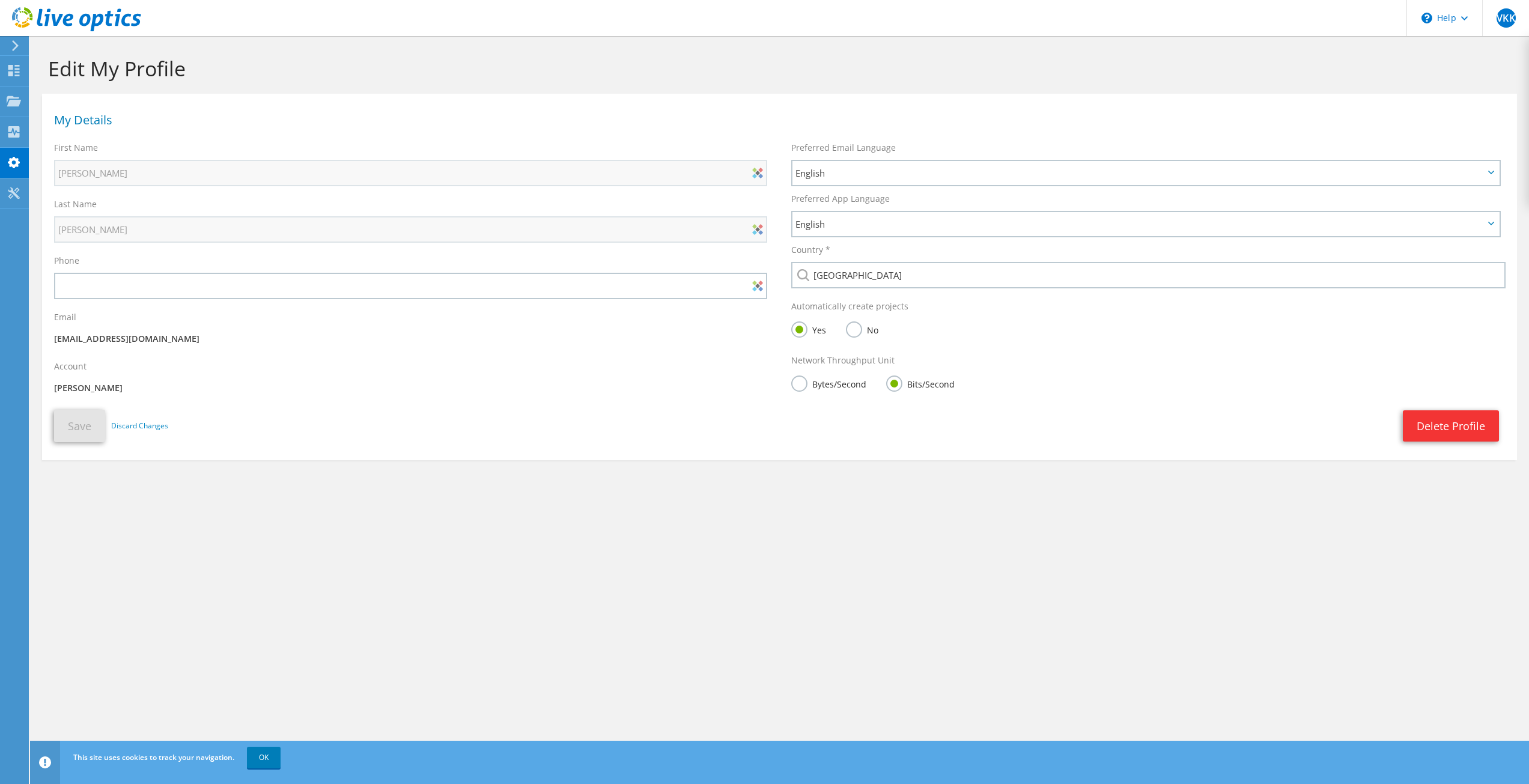
click at [471, 463] on section "Edit My Profile My Details First Name Veli Kadir Last Name KOZAN Phone Email" at bounding box center [779, 283] width 1499 height 496
click at [39, 76] on div "Dashboard" at bounding box center [56, 70] width 57 height 30
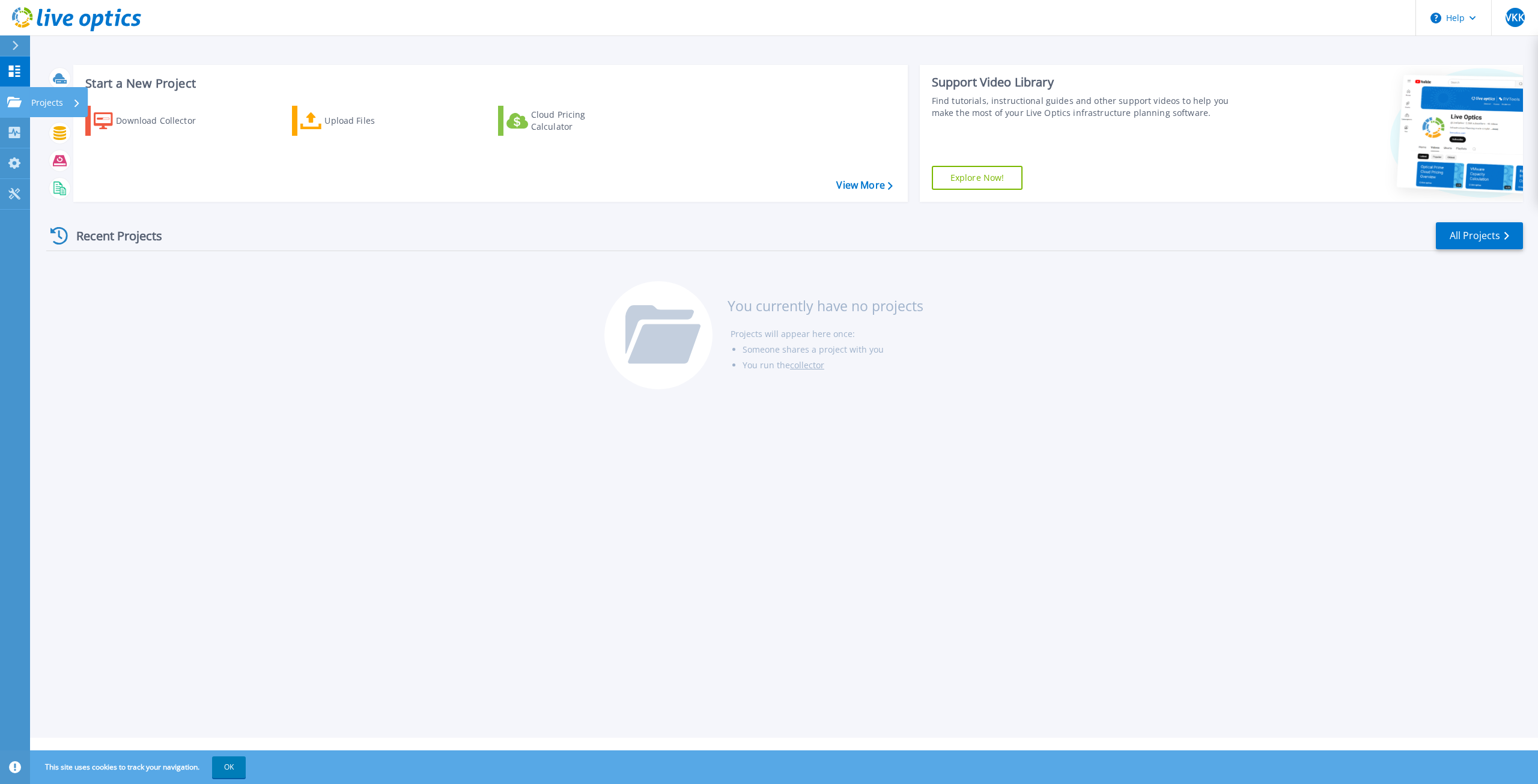
click at [43, 106] on p "Projects" at bounding box center [46, 102] width 32 height 31
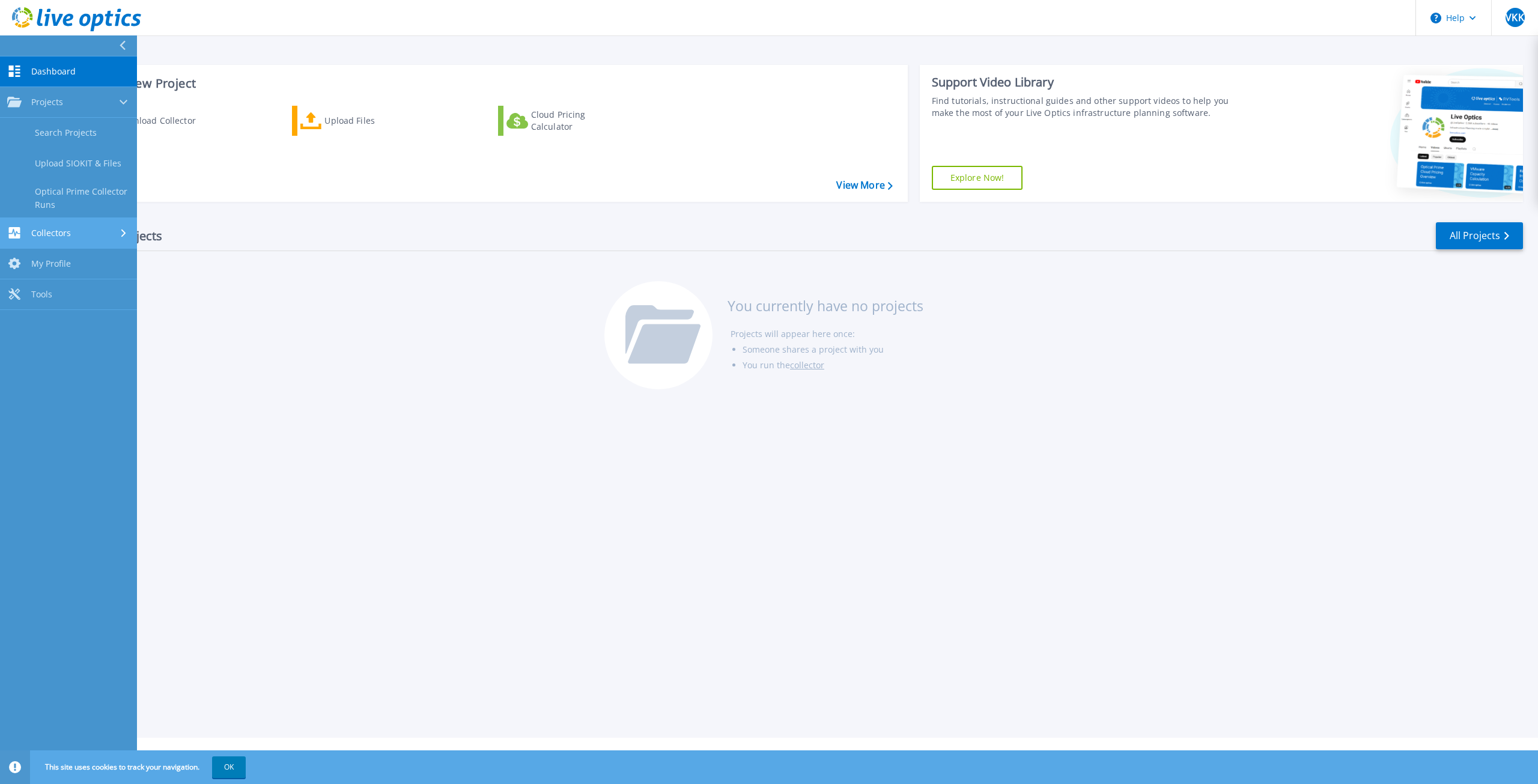
click at [44, 232] on span "Collectors" at bounding box center [50, 232] width 40 height 11
click at [88, 166] on link "Download Collector" at bounding box center [68, 164] width 137 height 31
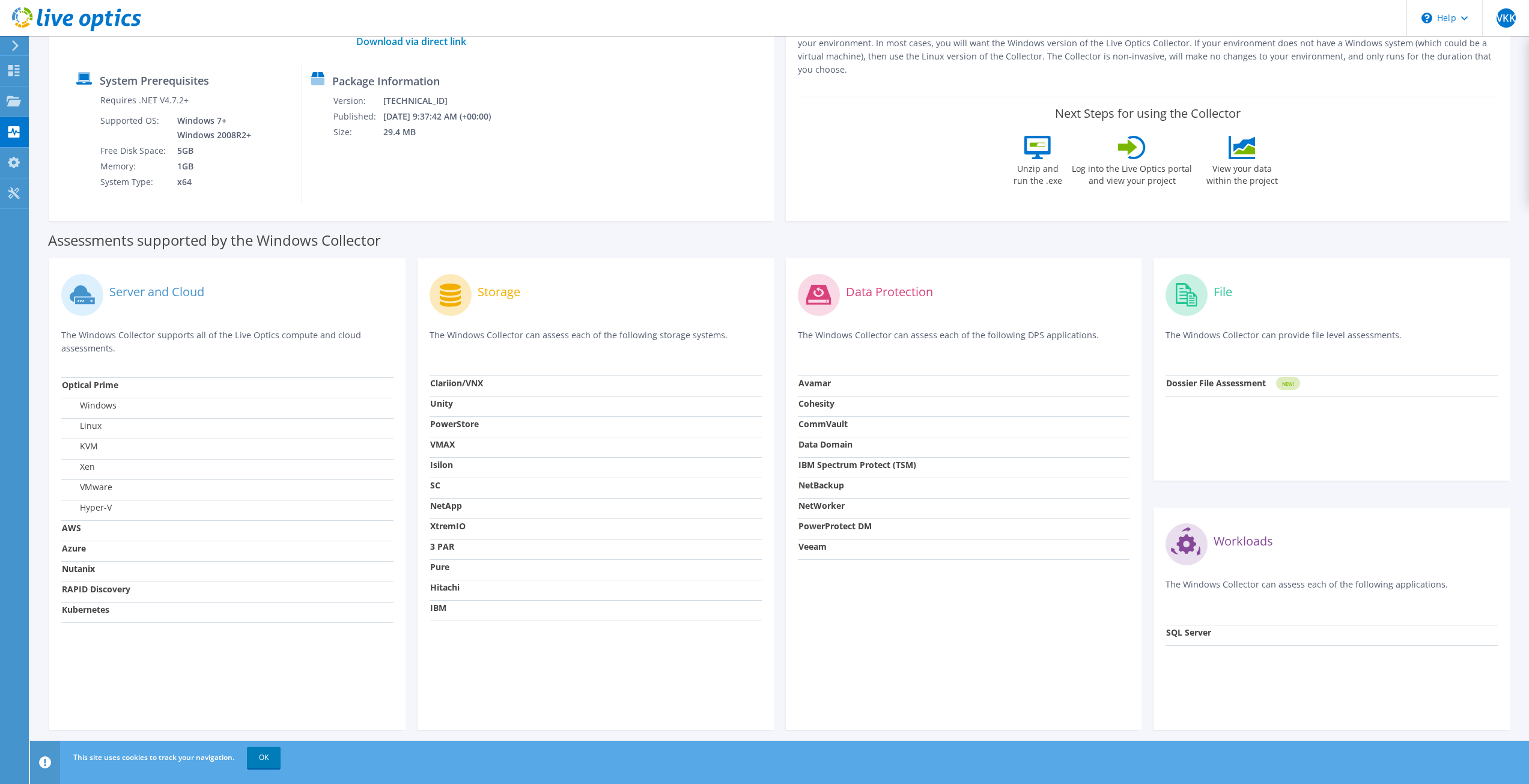
scroll to position [144, 0]
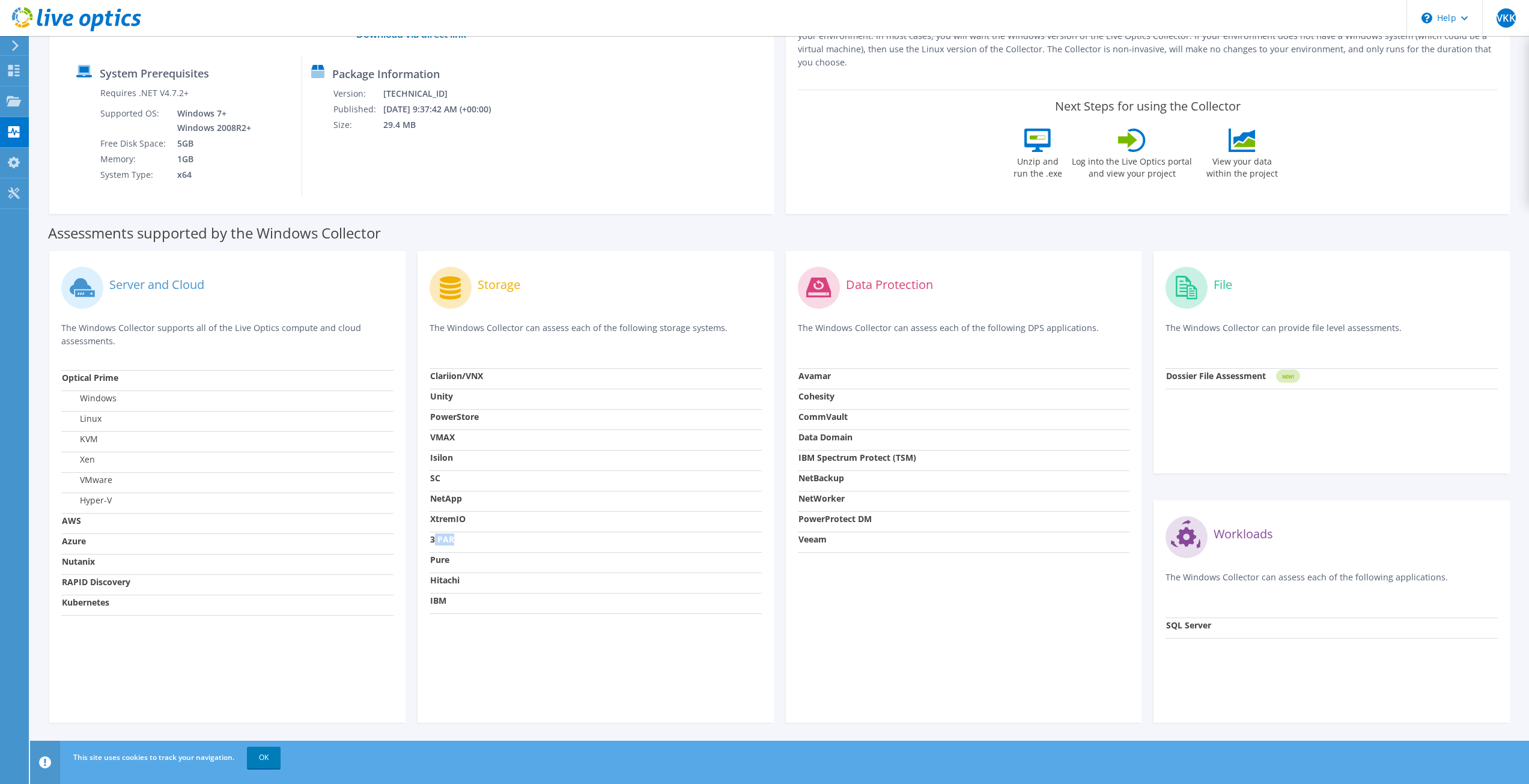
drag, startPoint x: 479, startPoint y: 551, endPoint x: 434, endPoint y: 544, distance: 45.5
click at [434, 544] on td "3 PAR" at bounding box center [595, 541] width 332 height 20
drag, startPoint x: 462, startPoint y: 562, endPoint x: 437, endPoint y: 540, distance: 33.3
click at [437, 540] on tbody "Clariion/VNX Unity PowerStore VMAX [GEOGRAPHIC_DATA] SC NetApp XtremIO 3 PAR Pu…" at bounding box center [595, 490] width 332 height 245
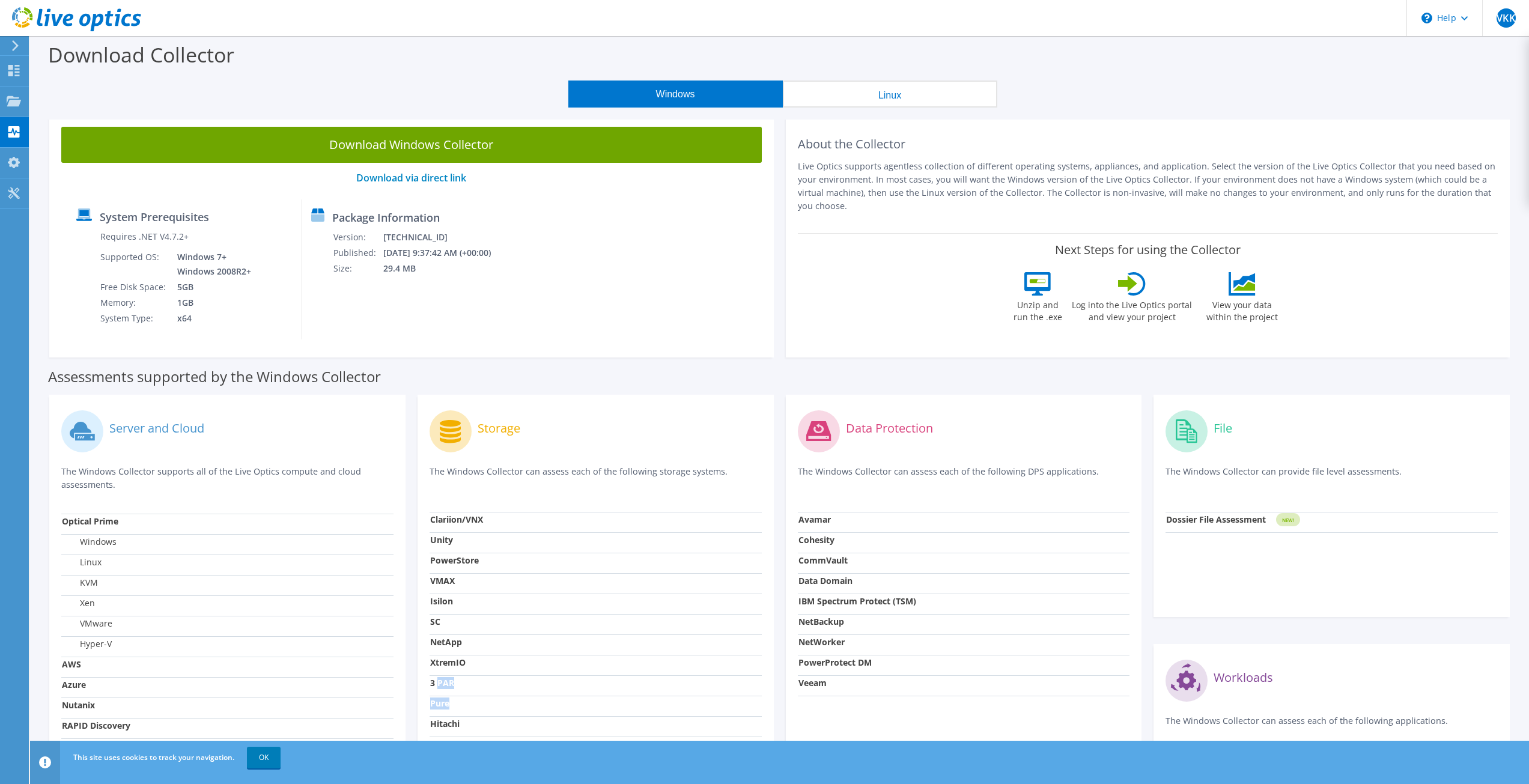
scroll to position [0, 0]
